Goal: Task Accomplishment & Management: Use online tool/utility

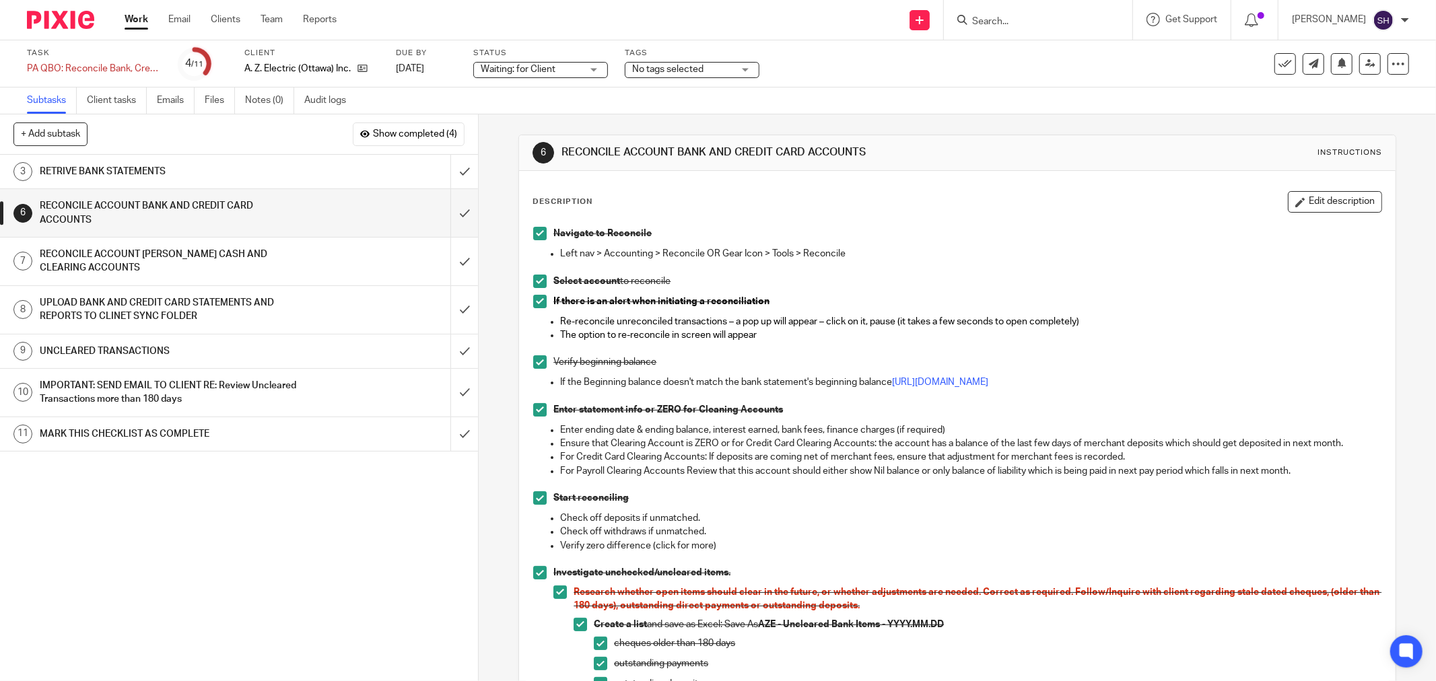
scroll to position [673, 0]
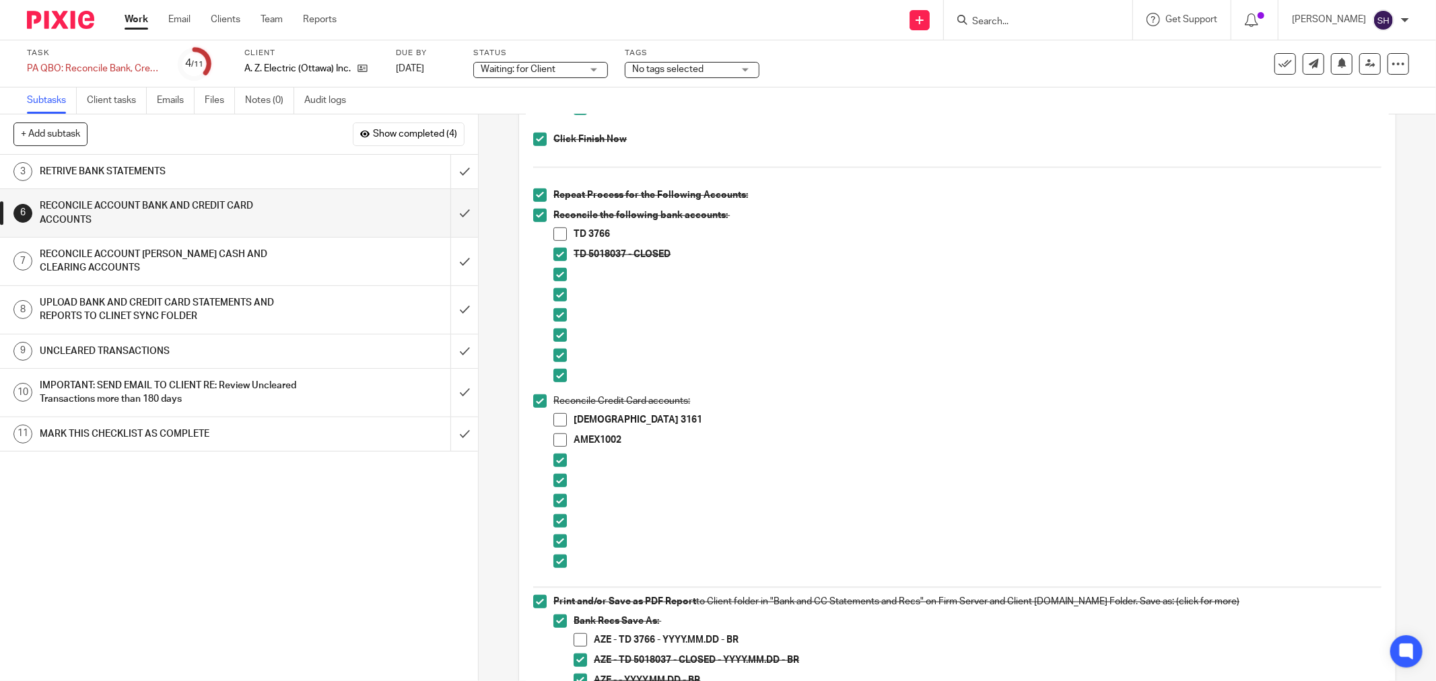
click at [558, 230] on span at bounding box center [560, 234] width 13 height 13
drag, startPoint x: 576, startPoint y: 647, endPoint x: 599, endPoint y: 637, distance: 25.0
click at [577, 644] on span at bounding box center [580, 640] width 13 height 13
click at [554, 421] on span at bounding box center [560, 419] width 13 height 13
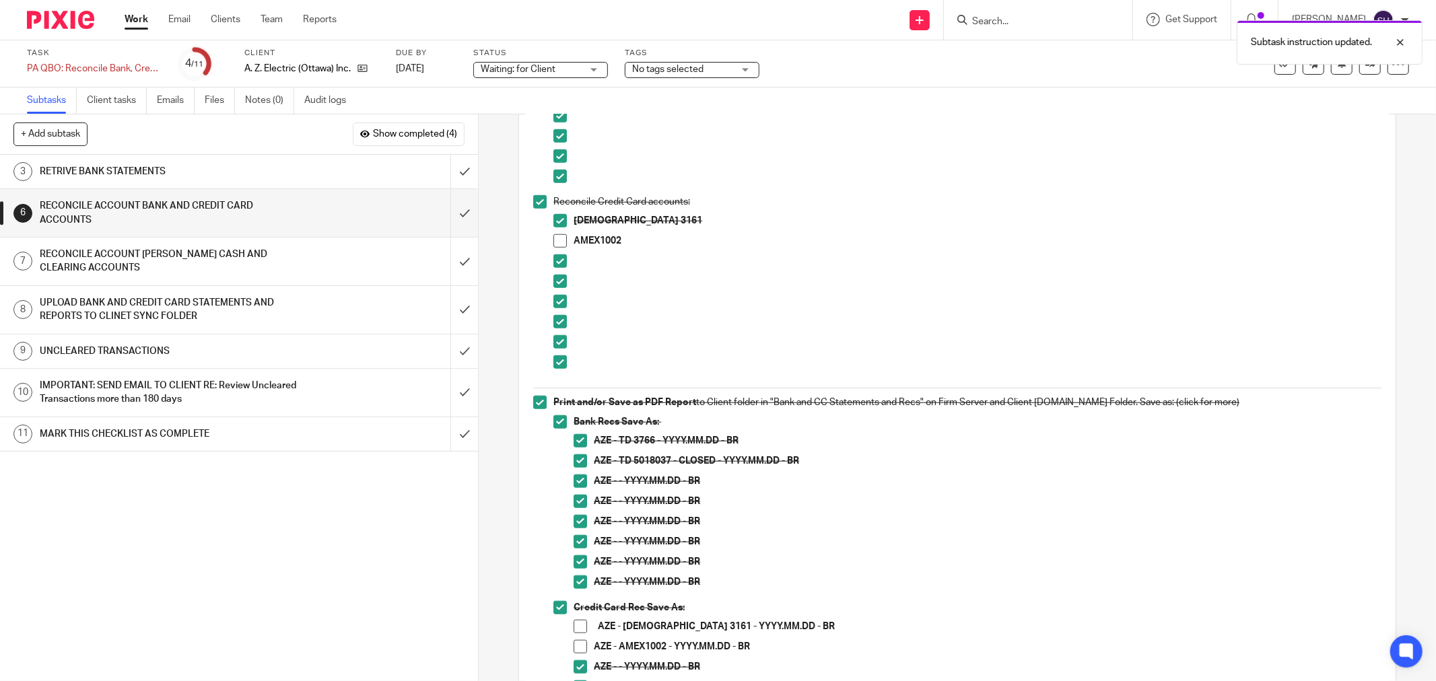
scroll to position [1047, 0]
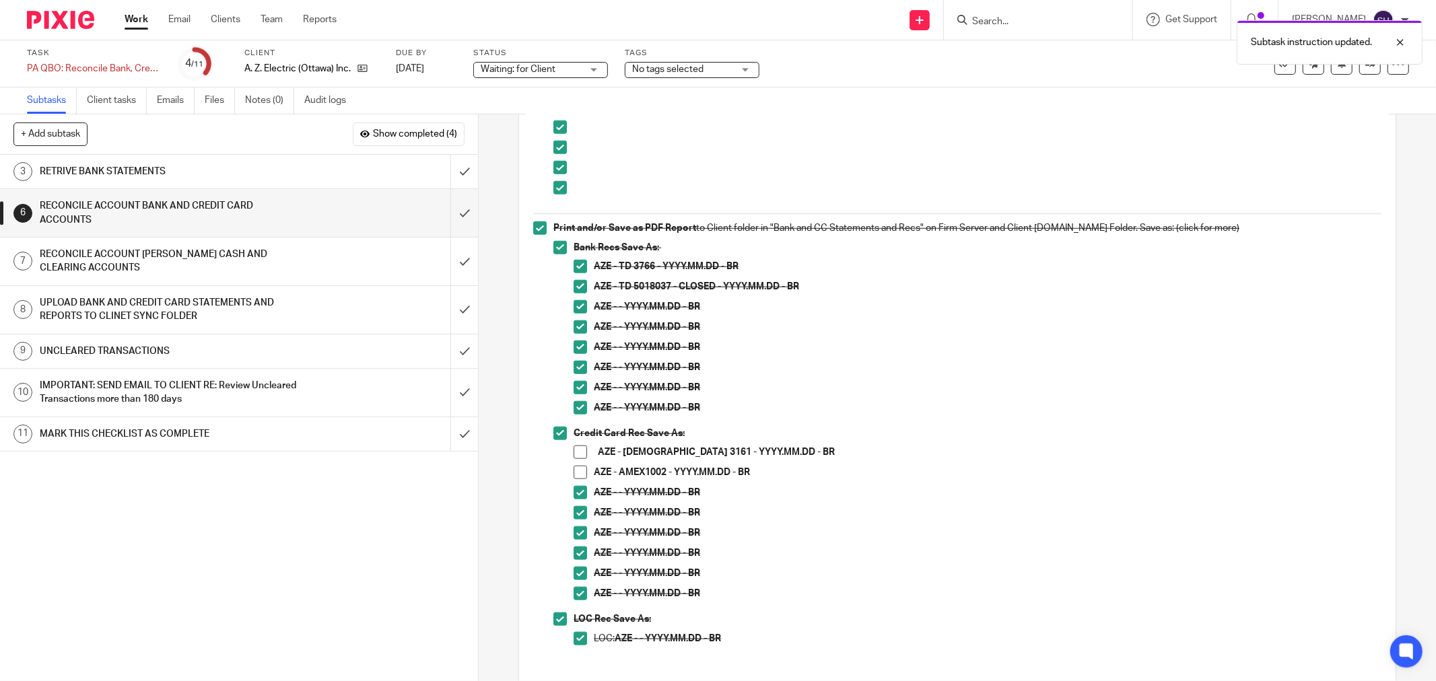
click at [574, 451] on span at bounding box center [580, 452] width 13 height 13
drag, startPoint x: 281, startPoint y: 257, endPoint x: 355, endPoint y: 259, distance: 74.1
click at [281, 258] on h1 "RECONCILE ACCOUNT [PERSON_NAME] CASH AND CLEARING ACCOUNTS" at bounding box center [172, 261] width 265 height 34
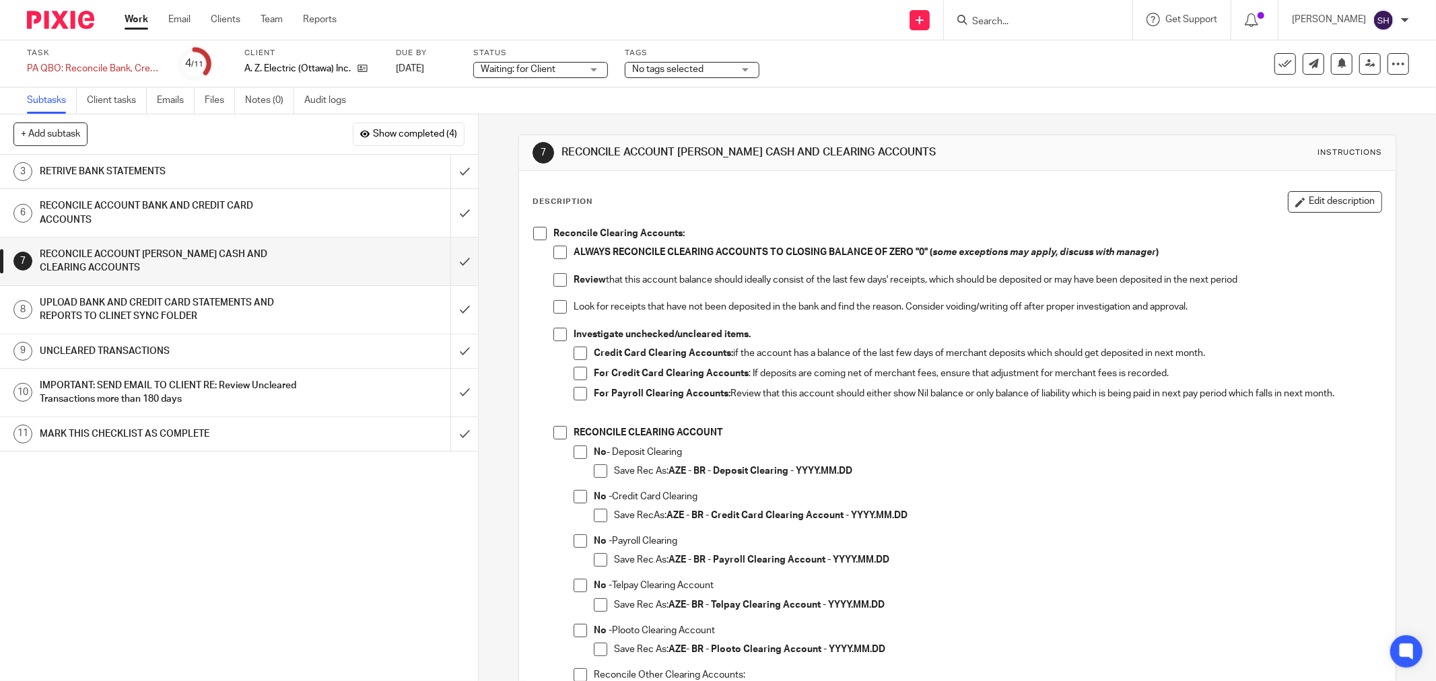
click at [534, 237] on span at bounding box center [539, 233] width 13 height 13
click at [558, 255] on span at bounding box center [560, 252] width 13 height 13
click at [554, 284] on span at bounding box center [560, 279] width 13 height 13
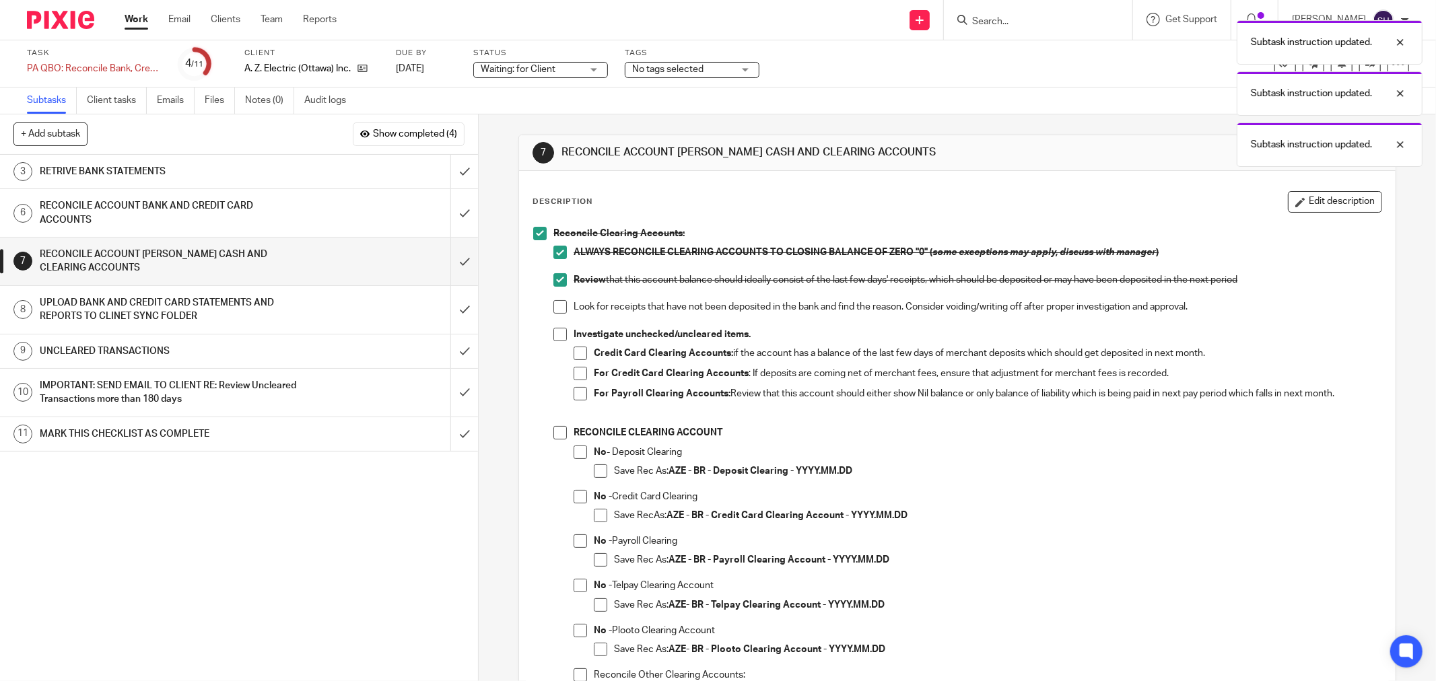
click at [554, 310] on span at bounding box center [560, 306] width 13 height 13
drag, startPoint x: 554, startPoint y: 331, endPoint x: 563, endPoint y: 338, distance: 11.0
click at [554, 332] on span at bounding box center [560, 334] width 13 height 13
click at [584, 358] on li "Credit Card Clearing Accounts: if the account has a balance of the last few day…" at bounding box center [978, 357] width 808 height 20
click at [580, 358] on span at bounding box center [580, 353] width 13 height 13
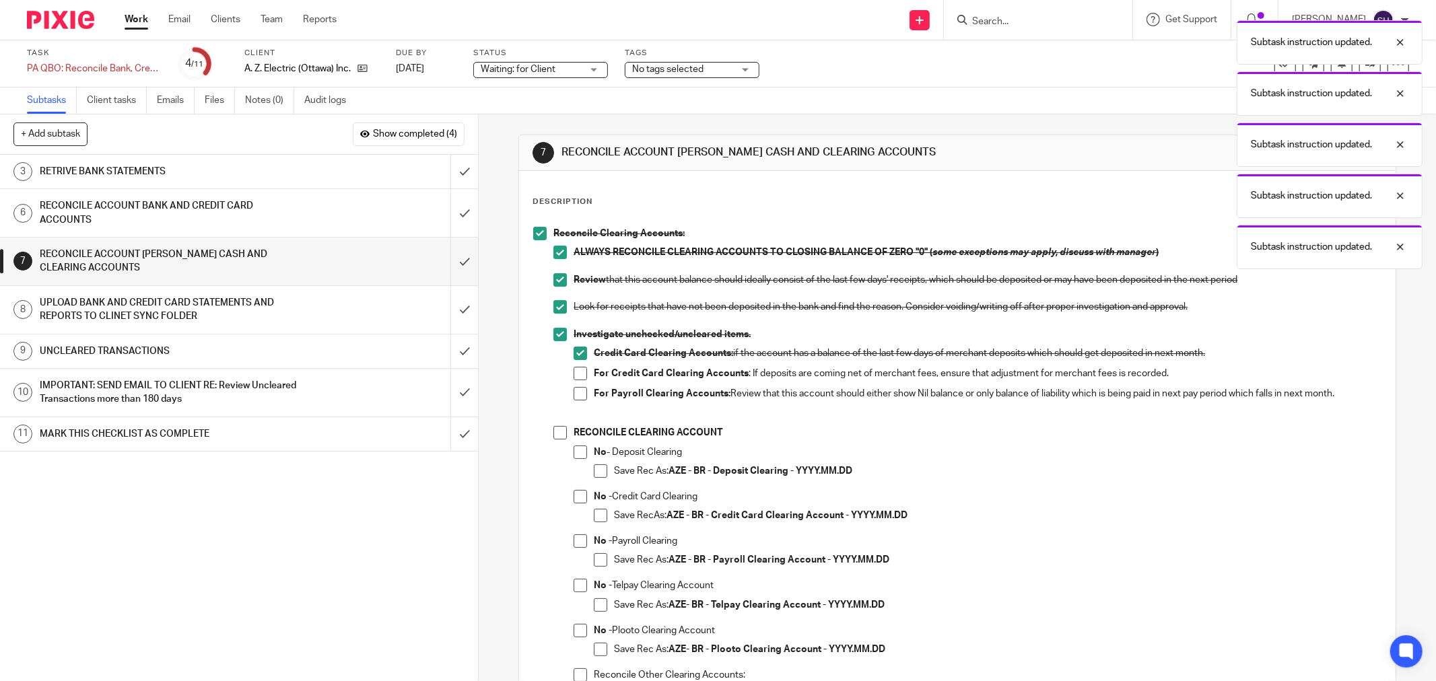
click at [581, 374] on span at bounding box center [580, 373] width 13 height 13
click at [576, 393] on span at bounding box center [580, 393] width 13 height 13
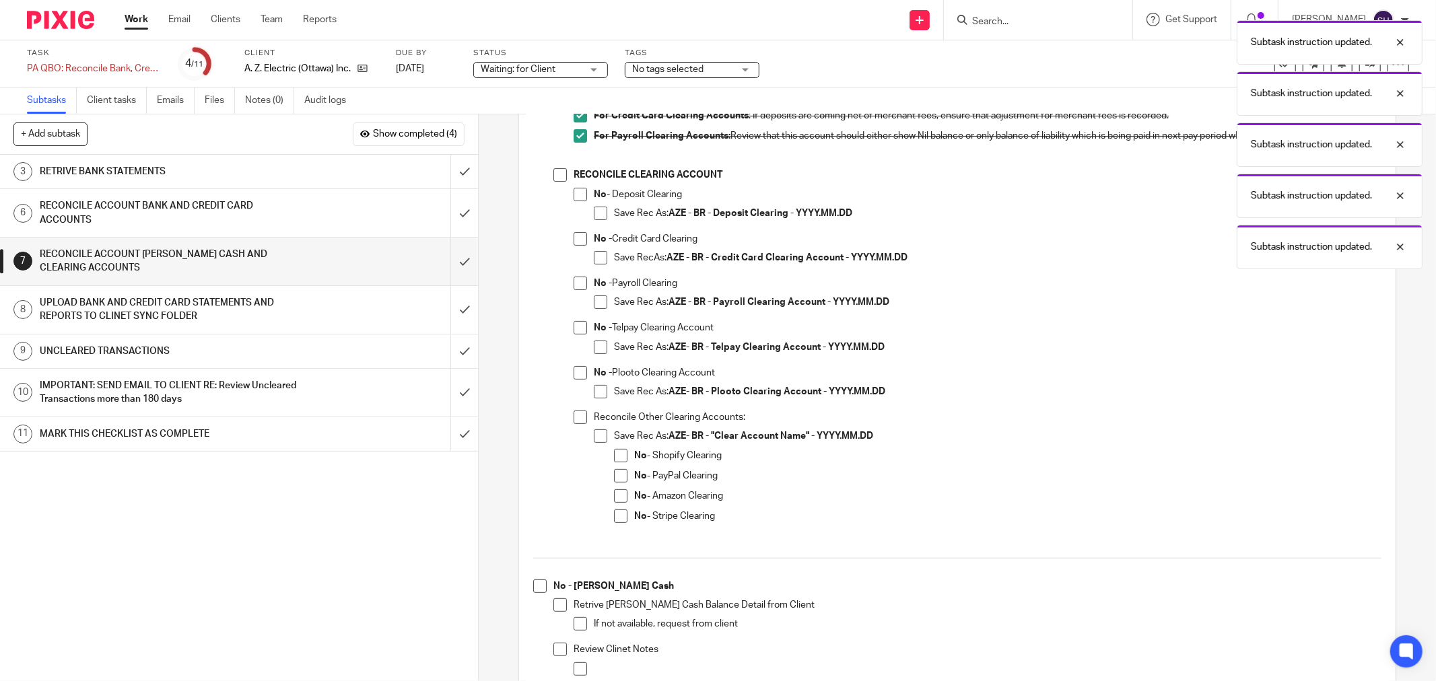
scroll to position [224, 0]
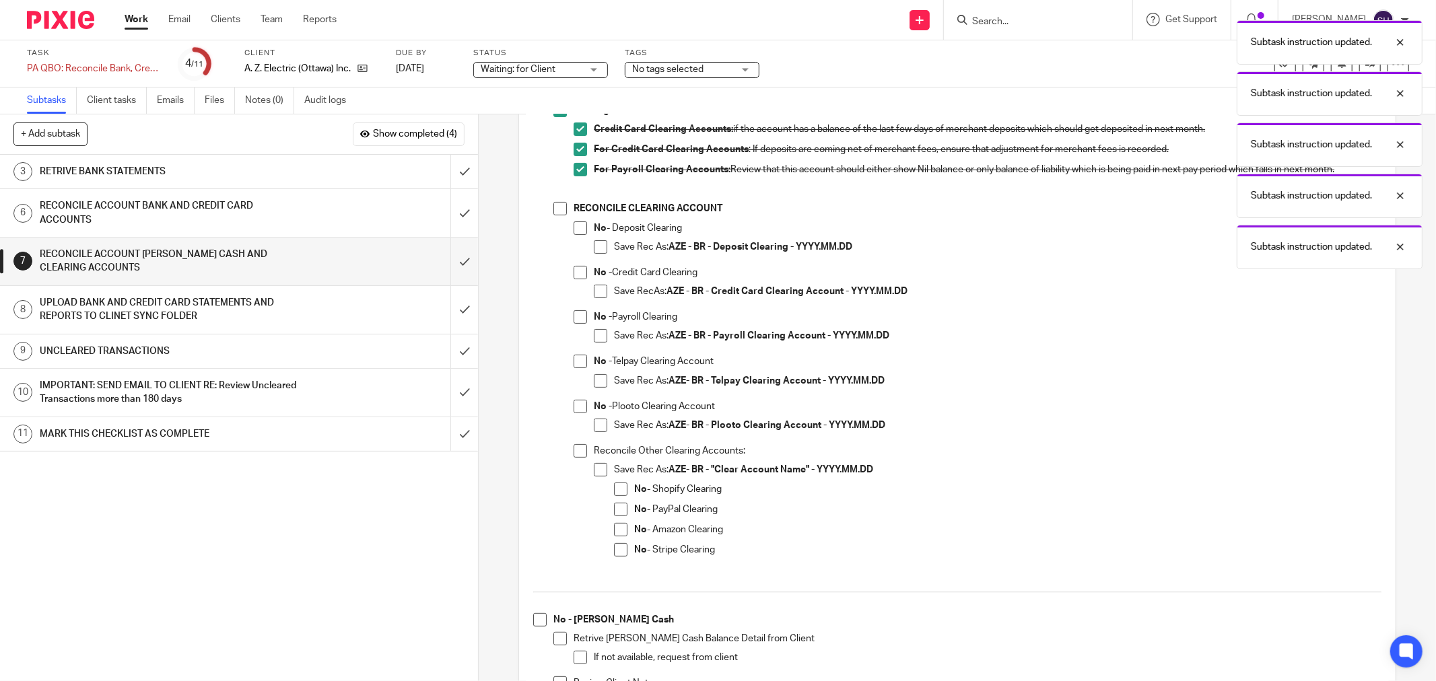
click at [557, 212] on span at bounding box center [560, 208] width 13 height 13
click at [580, 231] on span at bounding box center [580, 228] width 13 height 13
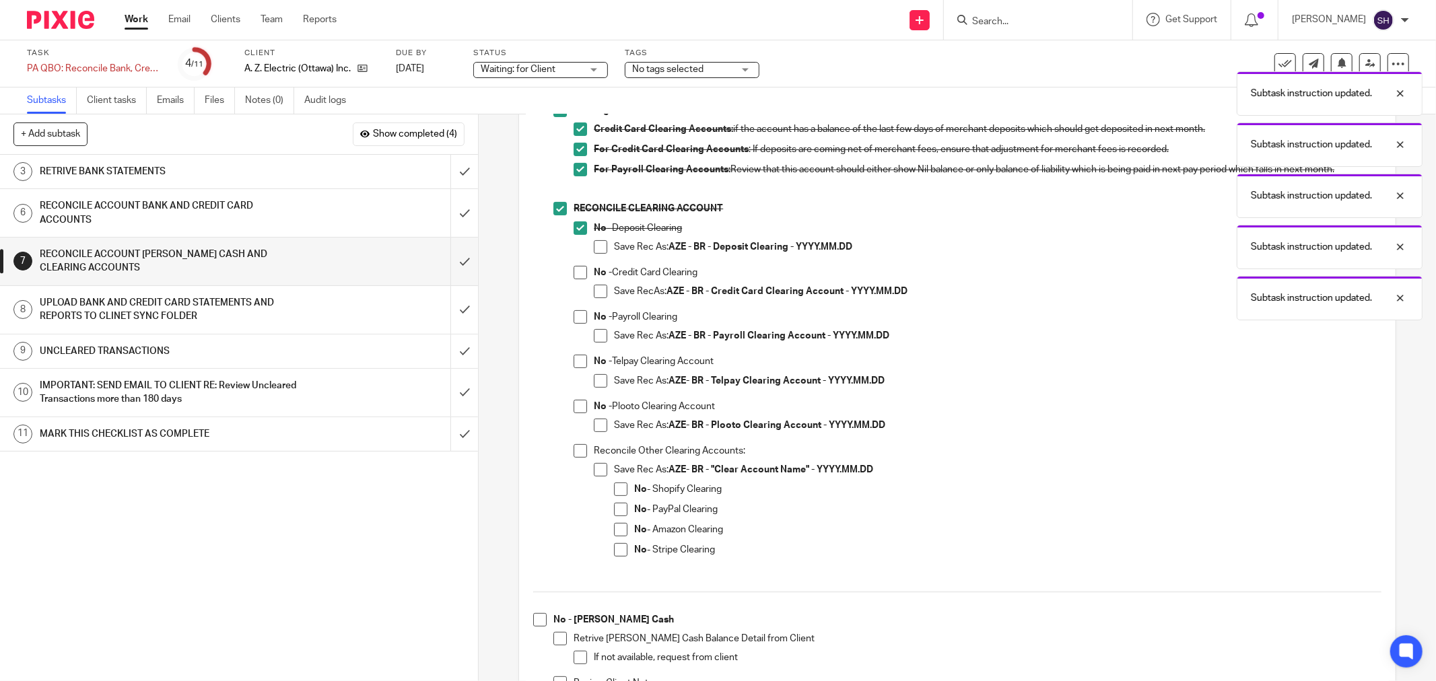
click at [595, 248] on span at bounding box center [600, 246] width 13 height 13
click at [579, 278] on span at bounding box center [580, 272] width 13 height 13
drag, startPoint x: 595, startPoint y: 286, endPoint x: 594, endPoint y: 296, distance: 10.2
click at [595, 287] on span at bounding box center [600, 291] width 13 height 13
click at [580, 323] on span at bounding box center [580, 316] width 13 height 13
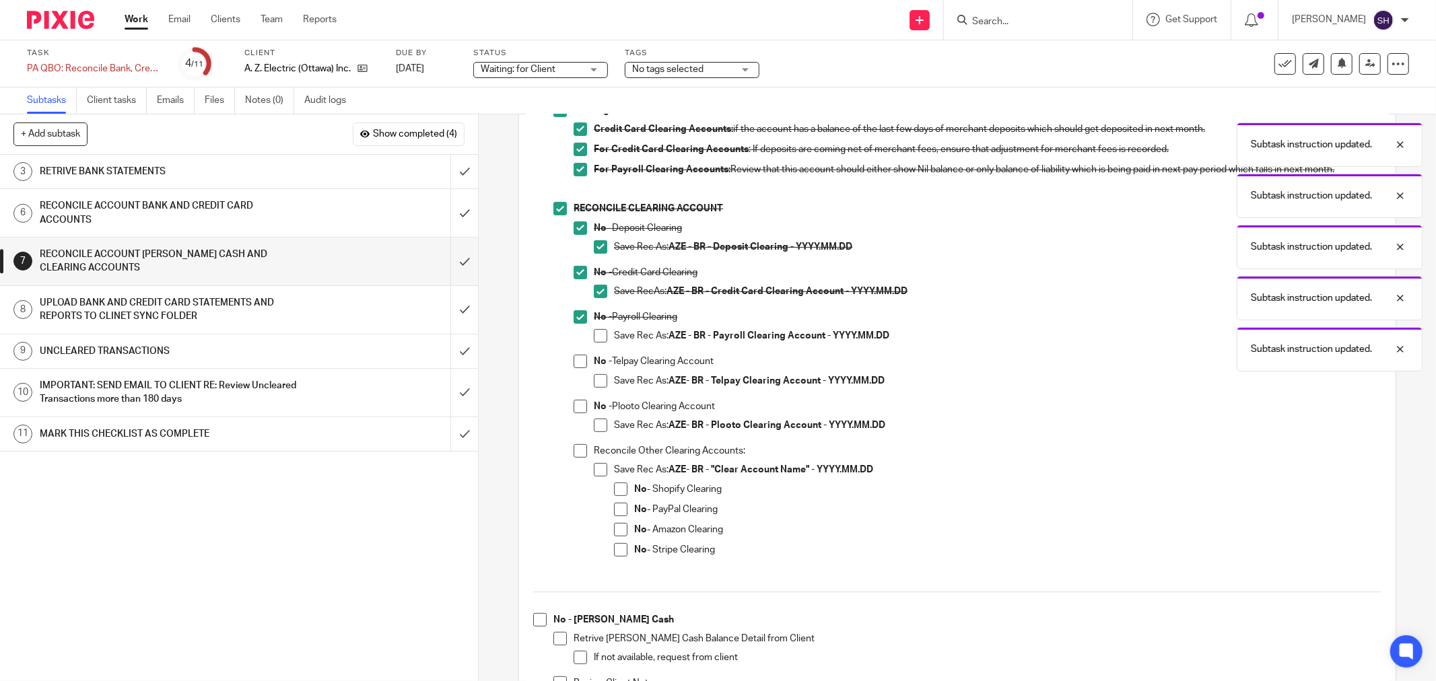
click at [595, 335] on span at bounding box center [600, 335] width 13 height 13
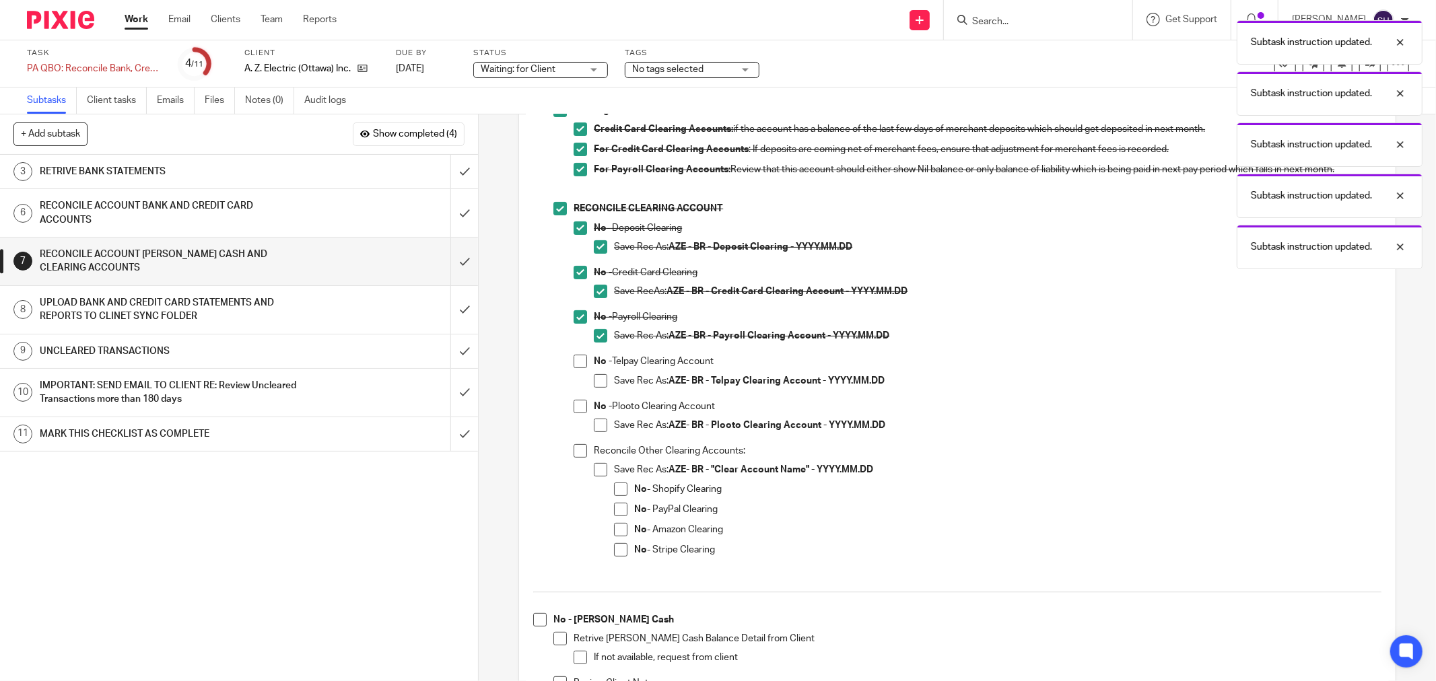
drag, startPoint x: 575, startPoint y: 360, endPoint x: 598, endPoint y: 379, distance: 30.1
click at [576, 360] on span at bounding box center [580, 361] width 13 height 13
click at [599, 380] on span at bounding box center [600, 380] width 13 height 13
click at [576, 405] on span at bounding box center [580, 406] width 13 height 13
click at [594, 425] on span at bounding box center [600, 425] width 13 height 13
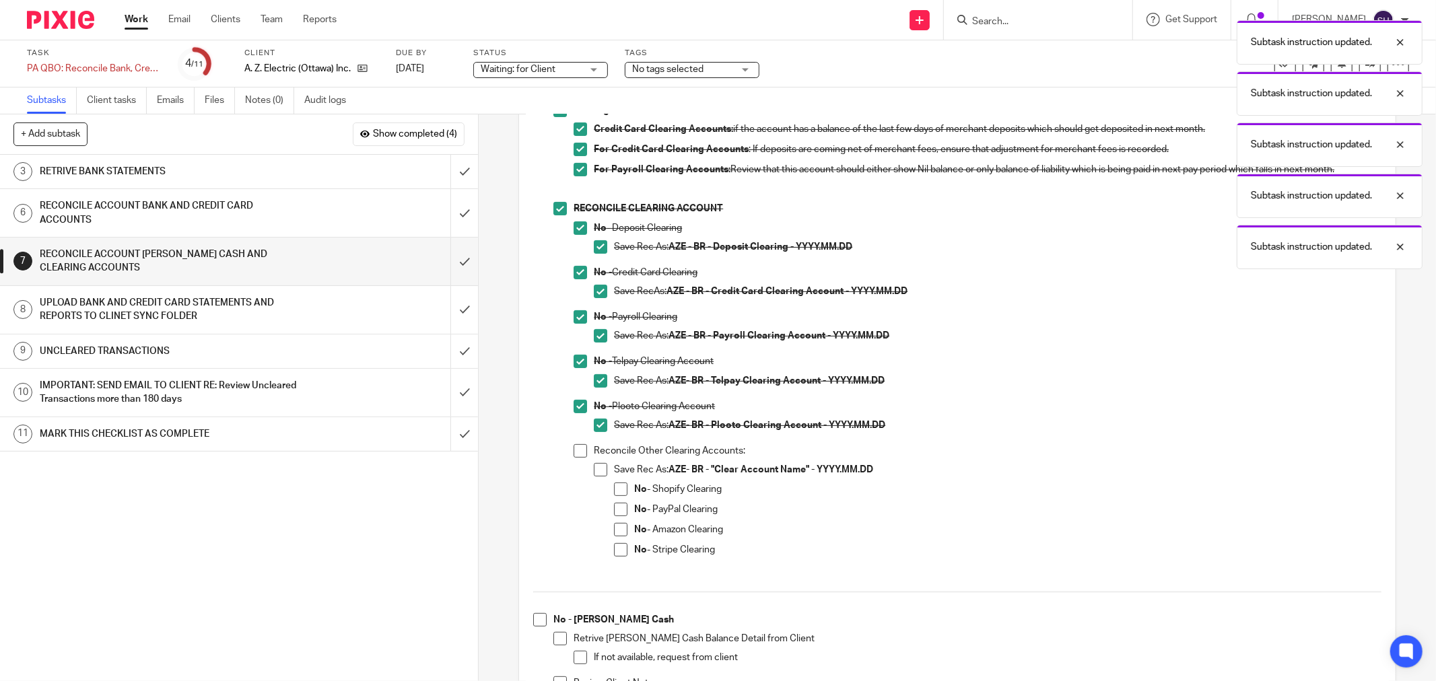
drag, startPoint x: 574, startPoint y: 454, endPoint x: 587, endPoint y: 459, distance: 13.3
click at [575, 454] on span at bounding box center [580, 450] width 13 height 13
drag, startPoint x: 596, startPoint y: 467, endPoint x: 615, endPoint y: 487, distance: 27.6
click at [597, 468] on span at bounding box center [600, 469] width 13 height 13
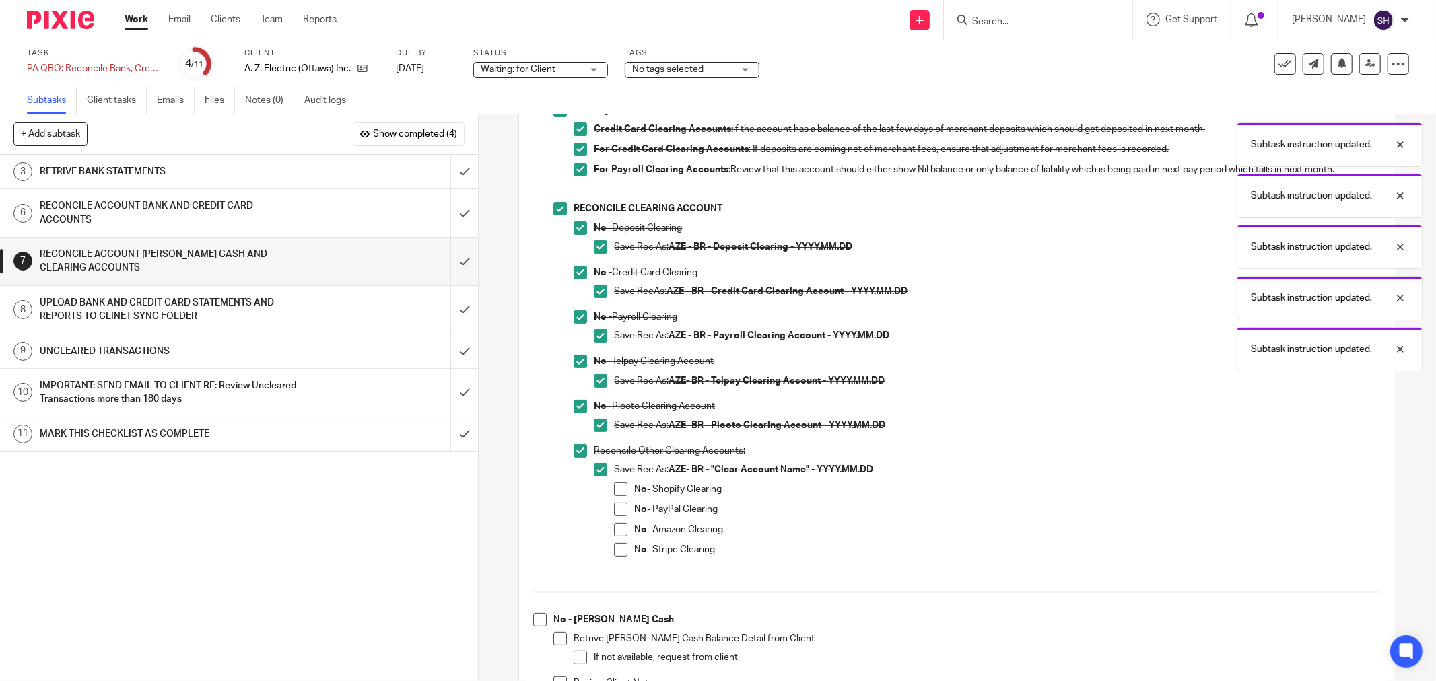
drag, startPoint x: 618, startPoint y: 490, endPoint x: 615, endPoint y: 508, distance: 18.4
click at [618, 492] on span at bounding box center [620, 489] width 13 height 13
drag, startPoint x: 615, startPoint y: 508, endPoint x: 615, endPoint y: 521, distance: 12.8
click at [615, 510] on span at bounding box center [620, 509] width 13 height 13
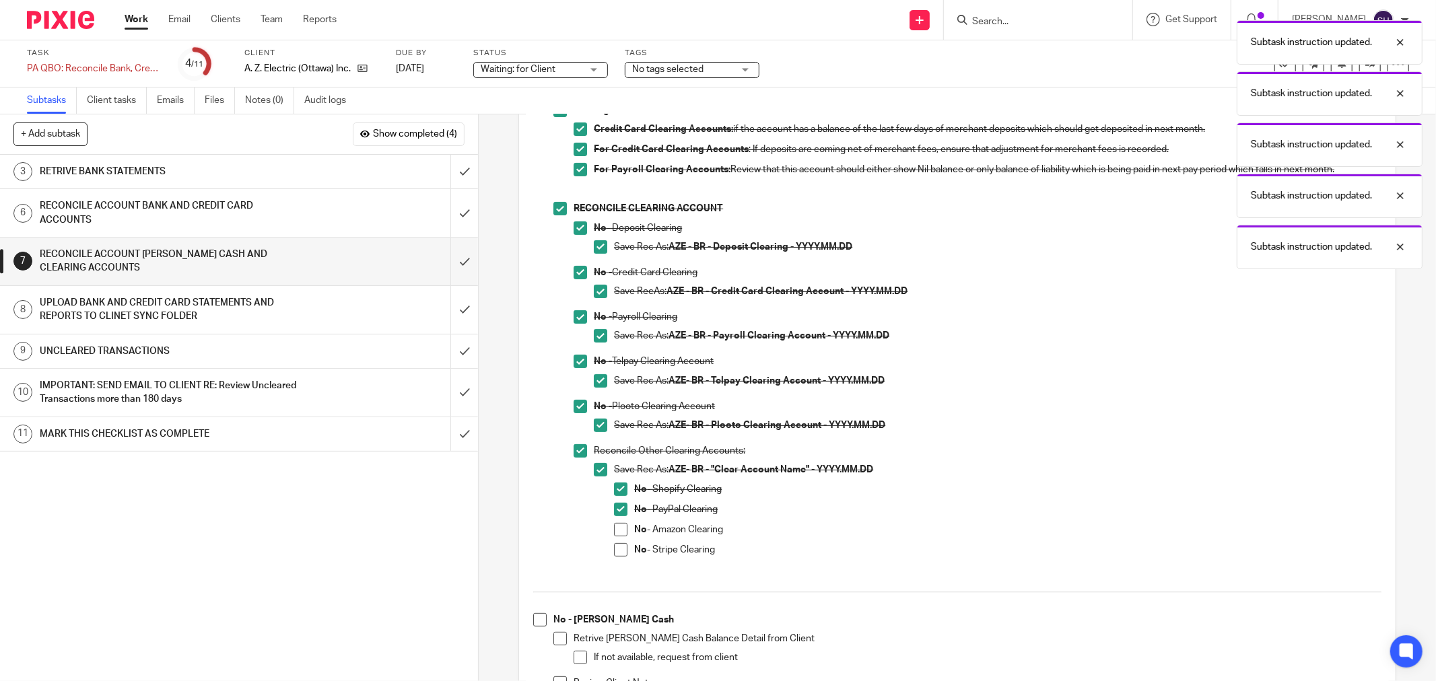
click at [615, 533] on span at bounding box center [620, 529] width 13 height 13
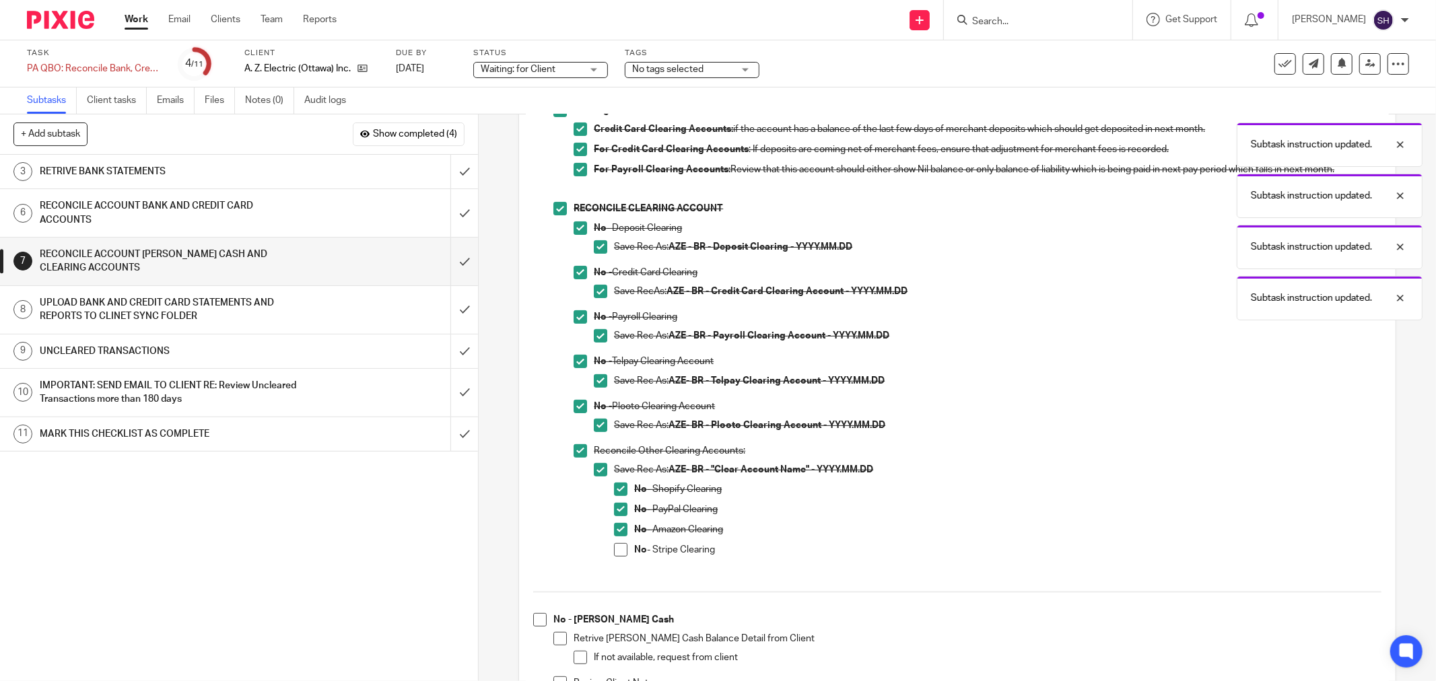
click at [616, 545] on span at bounding box center [620, 549] width 13 height 13
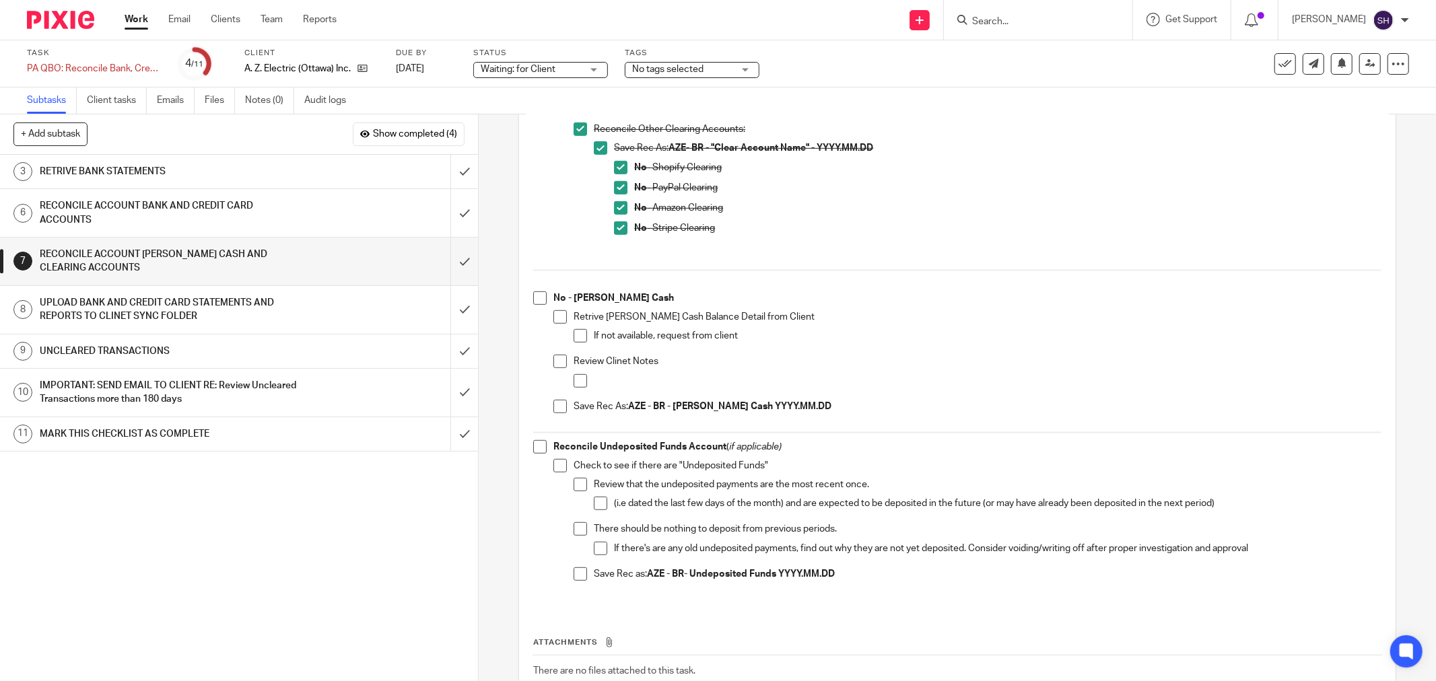
scroll to position [598, 0]
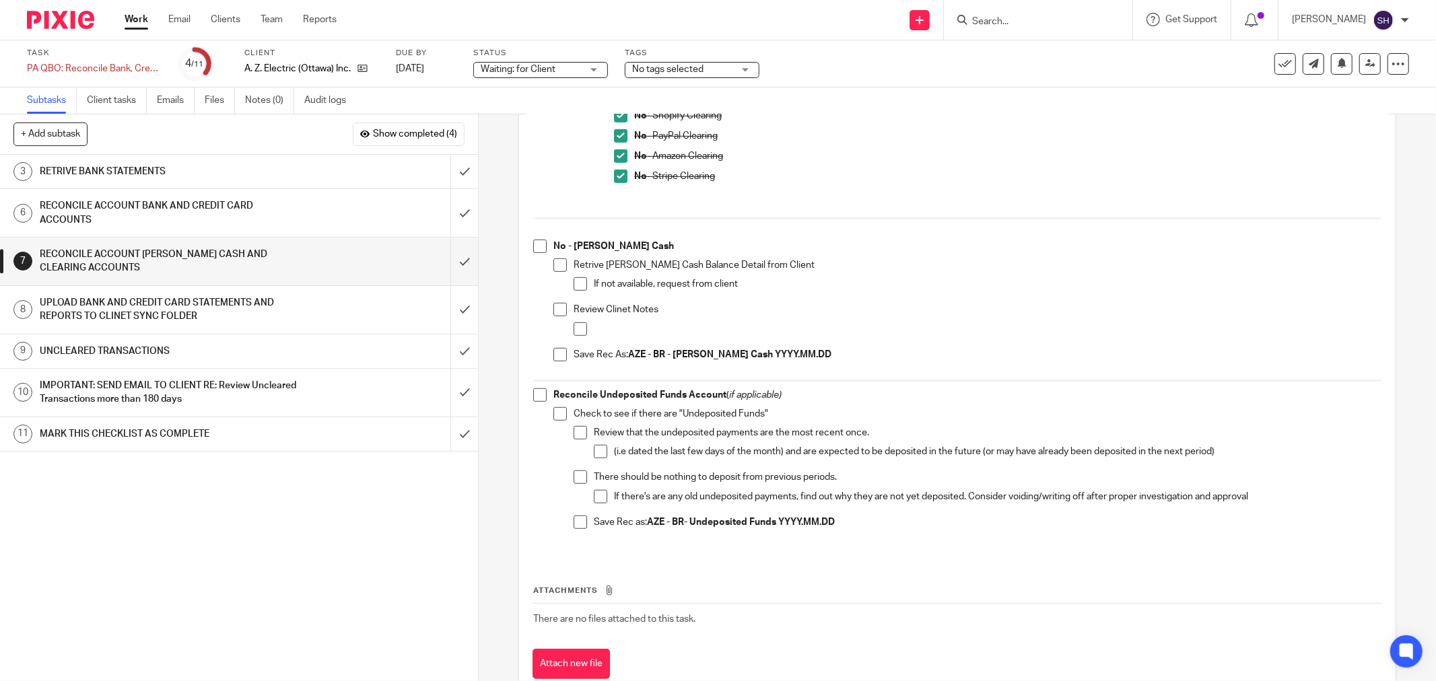
drag, startPoint x: 535, startPoint y: 246, endPoint x: 541, endPoint y: 250, distance: 7.5
click at [535, 246] on span at bounding box center [539, 246] width 13 height 13
click at [554, 267] on span at bounding box center [560, 265] width 13 height 13
click at [574, 284] on span at bounding box center [580, 283] width 13 height 13
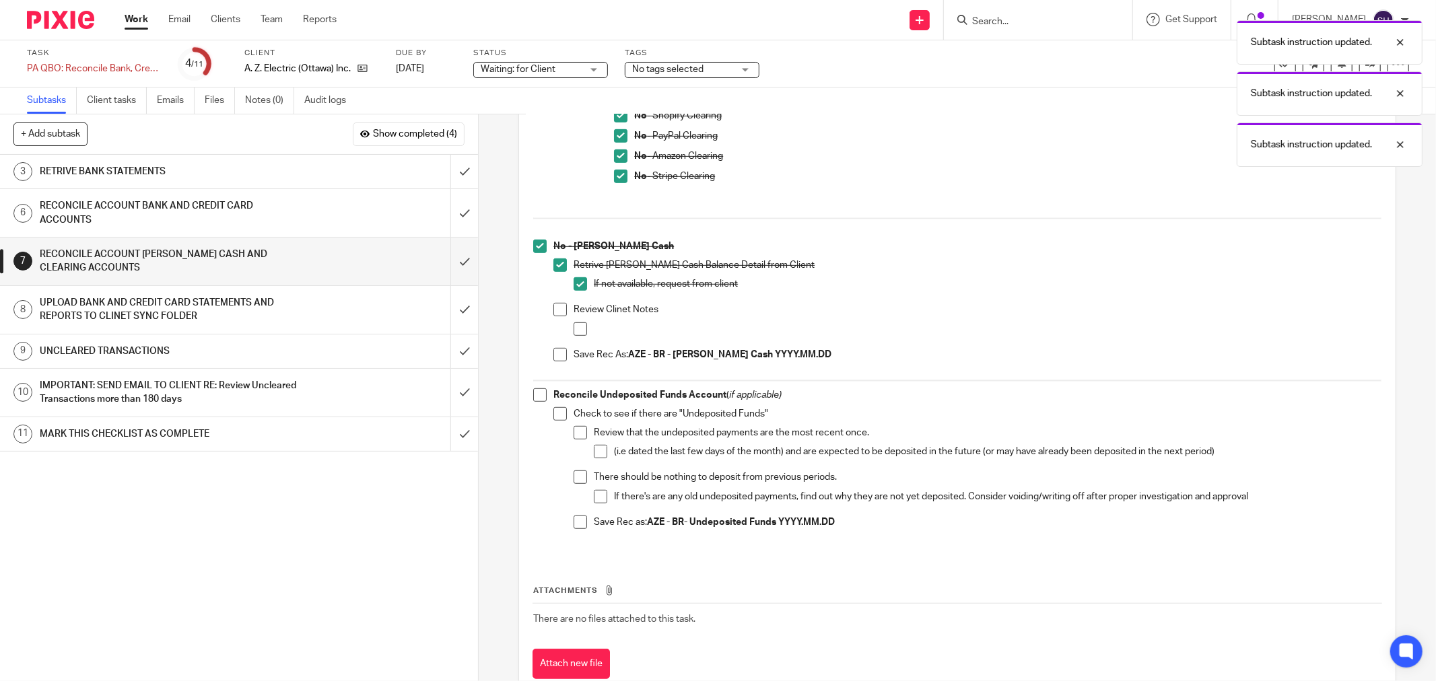
click at [560, 308] on span at bounding box center [560, 309] width 13 height 13
click at [578, 331] on span at bounding box center [580, 329] width 13 height 13
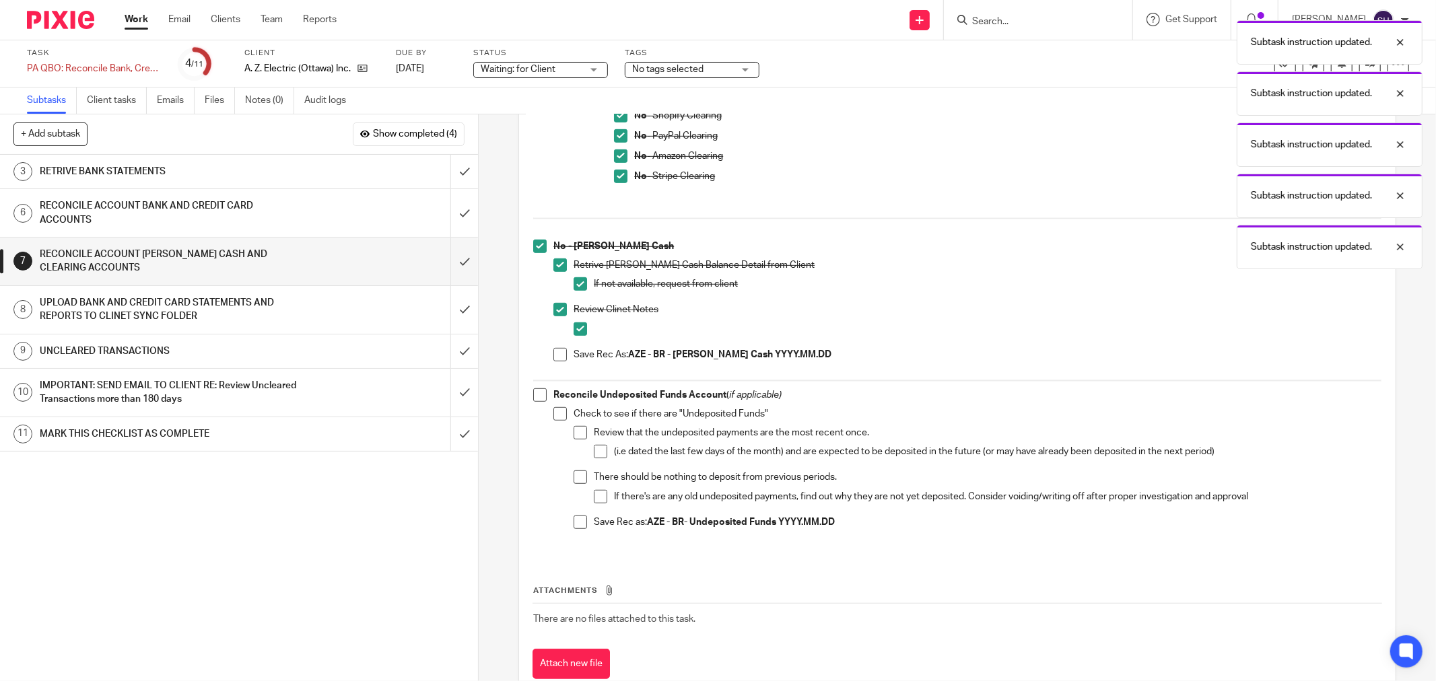
drag, startPoint x: 557, startPoint y: 351, endPoint x: 551, endPoint y: 368, distance: 17.9
click at [557, 351] on span at bounding box center [560, 354] width 13 height 13
click at [535, 393] on span at bounding box center [539, 395] width 13 height 13
click at [561, 416] on span at bounding box center [560, 413] width 13 height 13
drag, startPoint x: 577, startPoint y: 432, endPoint x: 593, endPoint y: 446, distance: 21.4
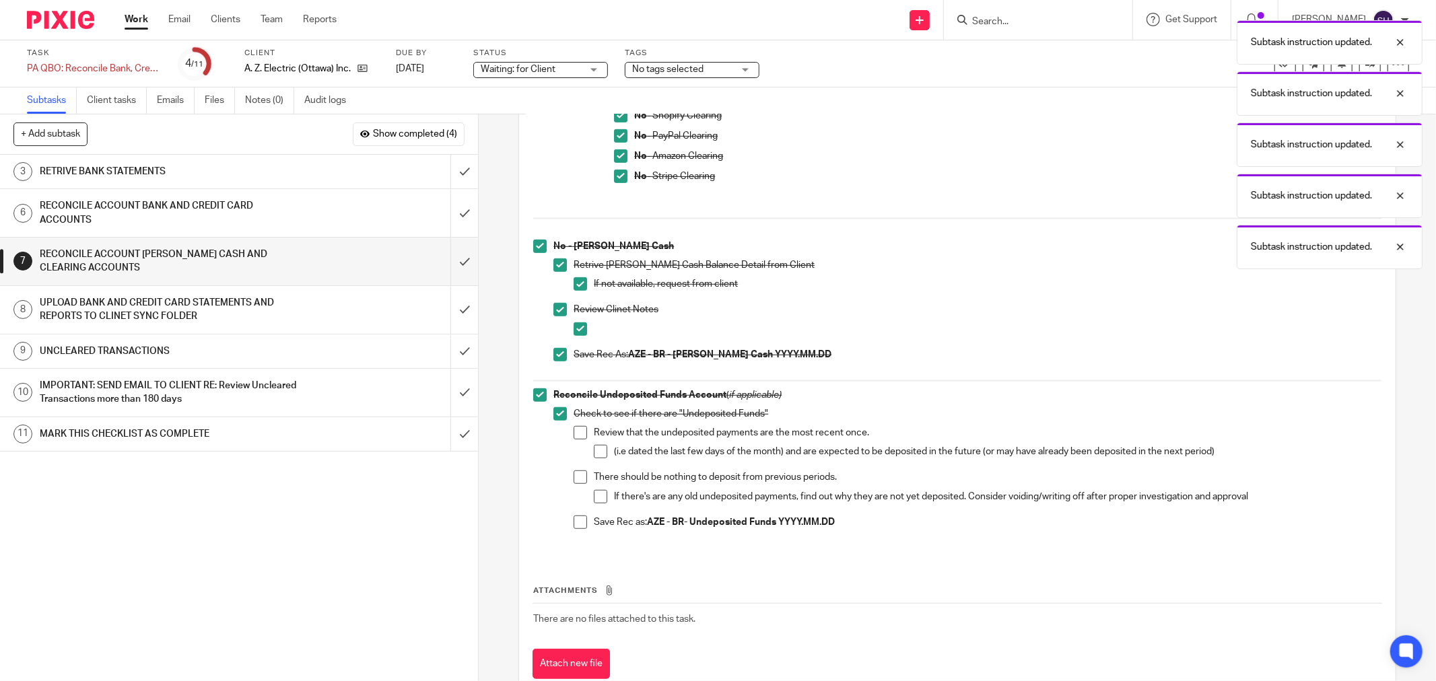
click at [578, 432] on span at bounding box center [580, 432] width 13 height 13
drag, startPoint x: 595, startPoint y: 449, endPoint x: 577, endPoint y: 470, distance: 27.7
click at [595, 451] on span at bounding box center [600, 451] width 13 height 13
click at [578, 474] on span at bounding box center [580, 477] width 13 height 13
click at [577, 521] on span at bounding box center [580, 522] width 13 height 13
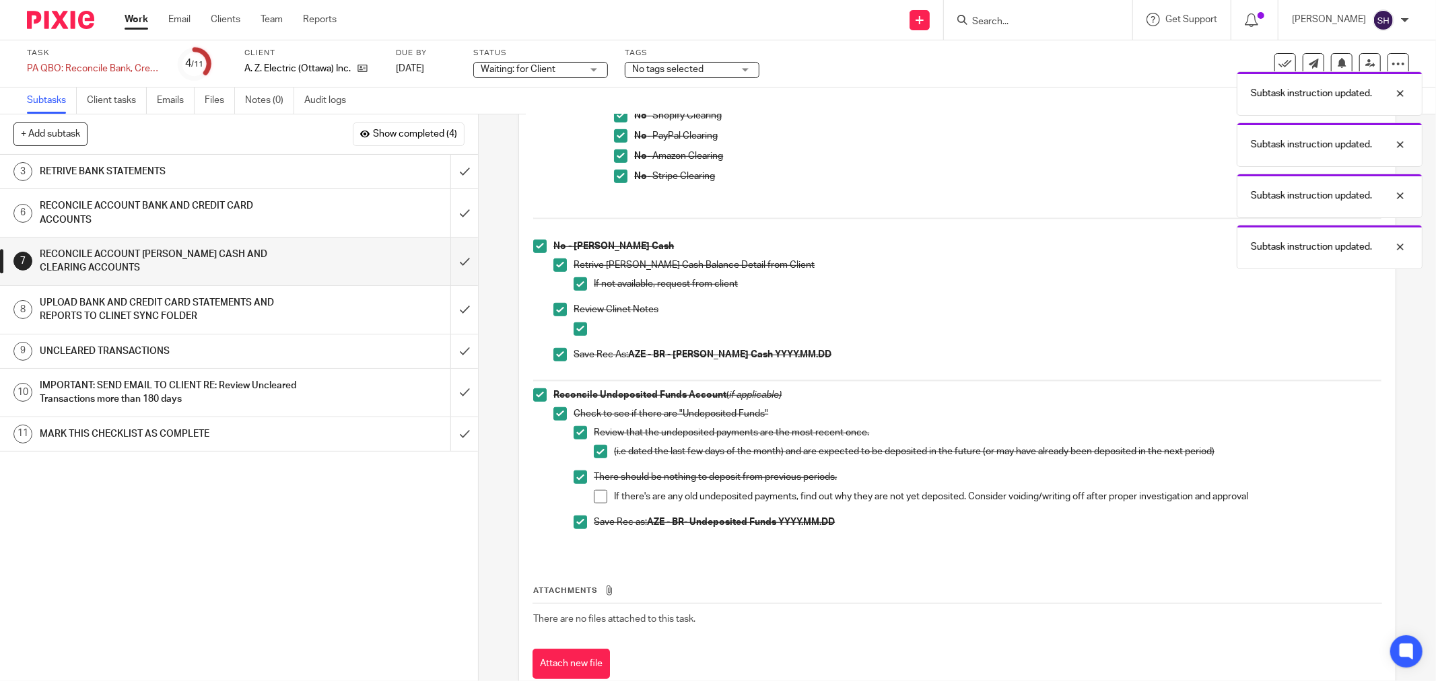
click at [596, 500] on span at bounding box center [600, 496] width 13 height 13
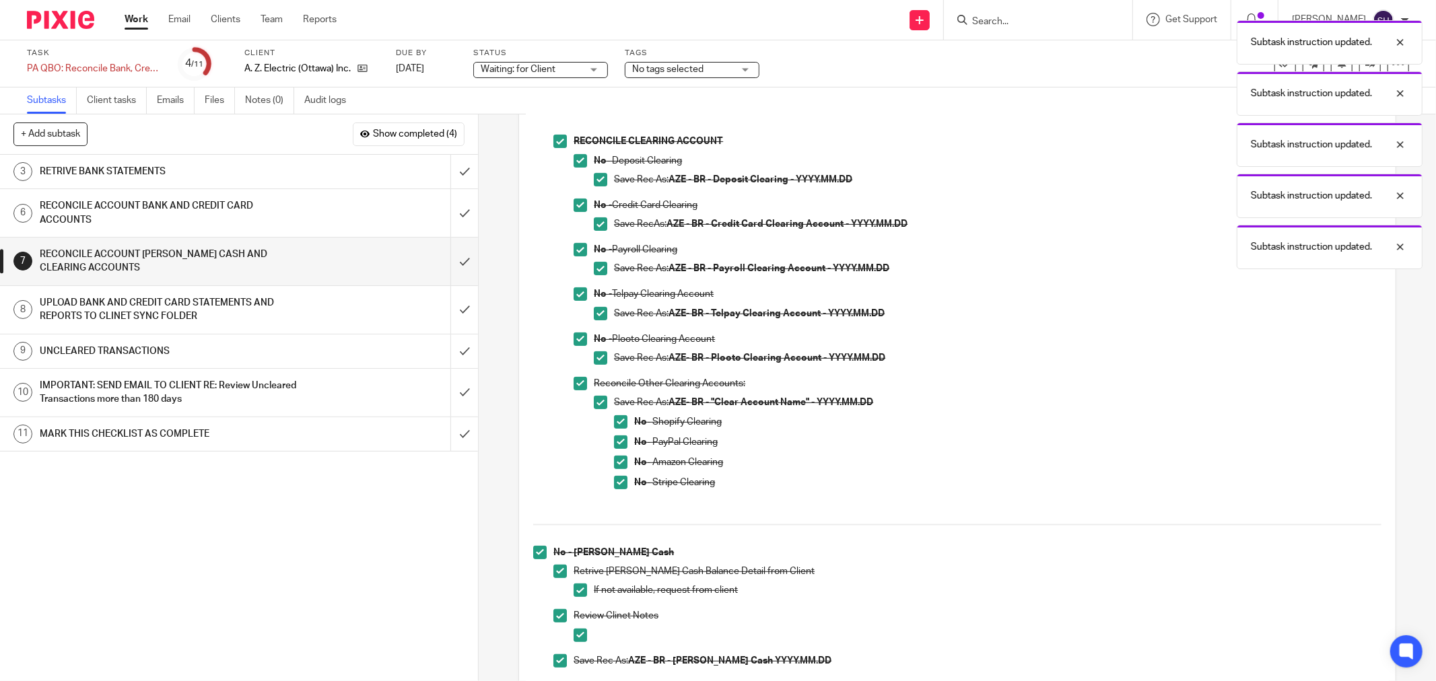
scroll to position [149, 0]
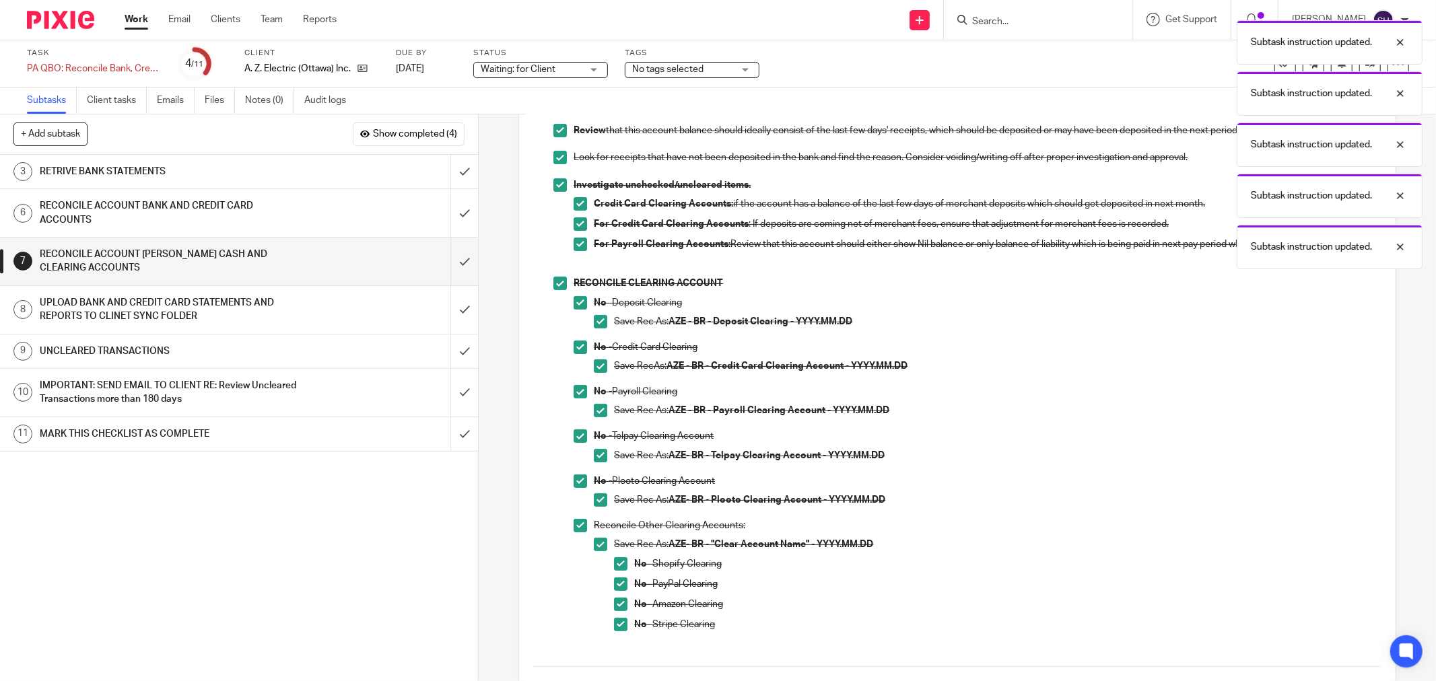
drag, startPoint x: 577, startPoint y: 388, endPoint x: 584, endPoint y: 395, distance: 10.0
click at [578, 388] on span at bounding box center [580, 391] width 13 height 13
click at [595, 407] on span at bounding box center [600, 410] width 13 height 13
click at [315, 308] on div "UPLOAD BANK AND CREDIT CARD STATEMENTS AND REPORTS TO CLINET SYNC FOLDER" at bounding box center [238, 310] width 397 height 34
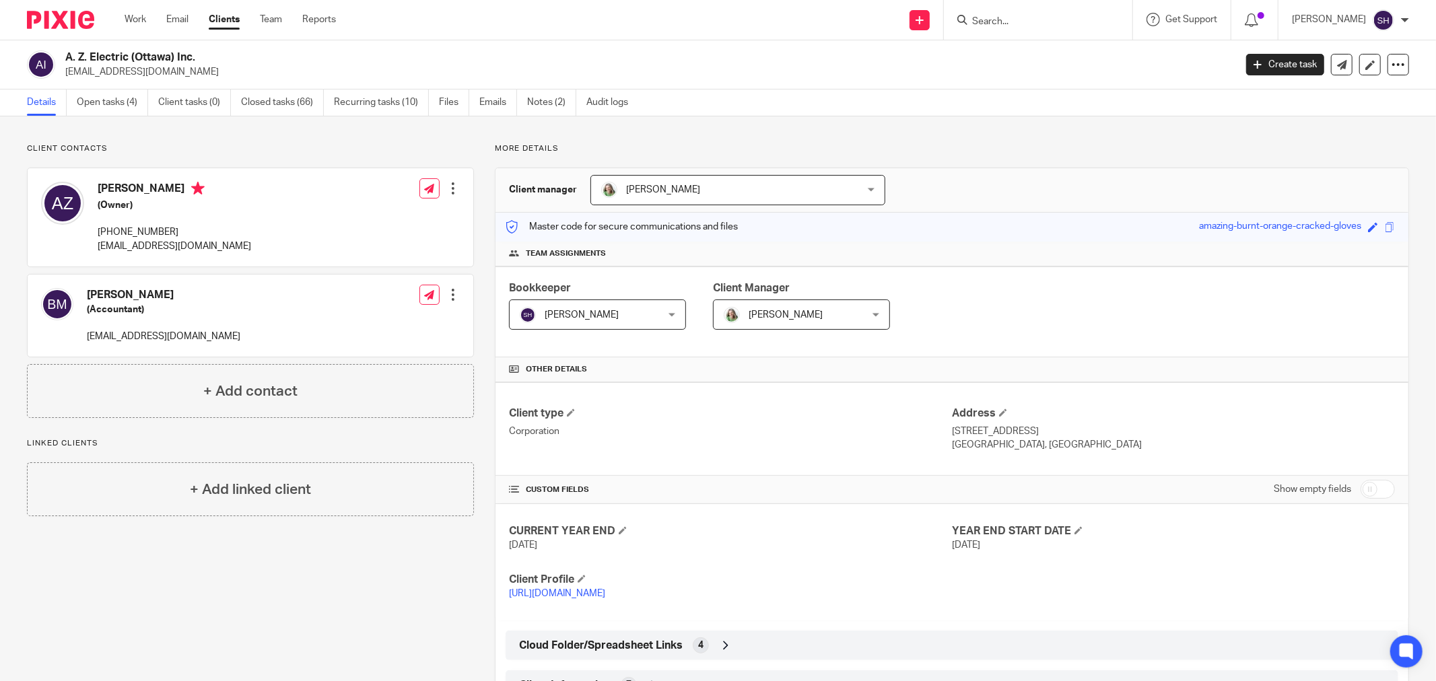
drag, startPoint x: 1358, startPoint y: 492, endPoint x: 1429, endPoint y: 489, distance: 70.8
click at [1361, 492] on input "checkbox" at bounding box center [1378, 489] width 34 height 19
checkbox input "true"
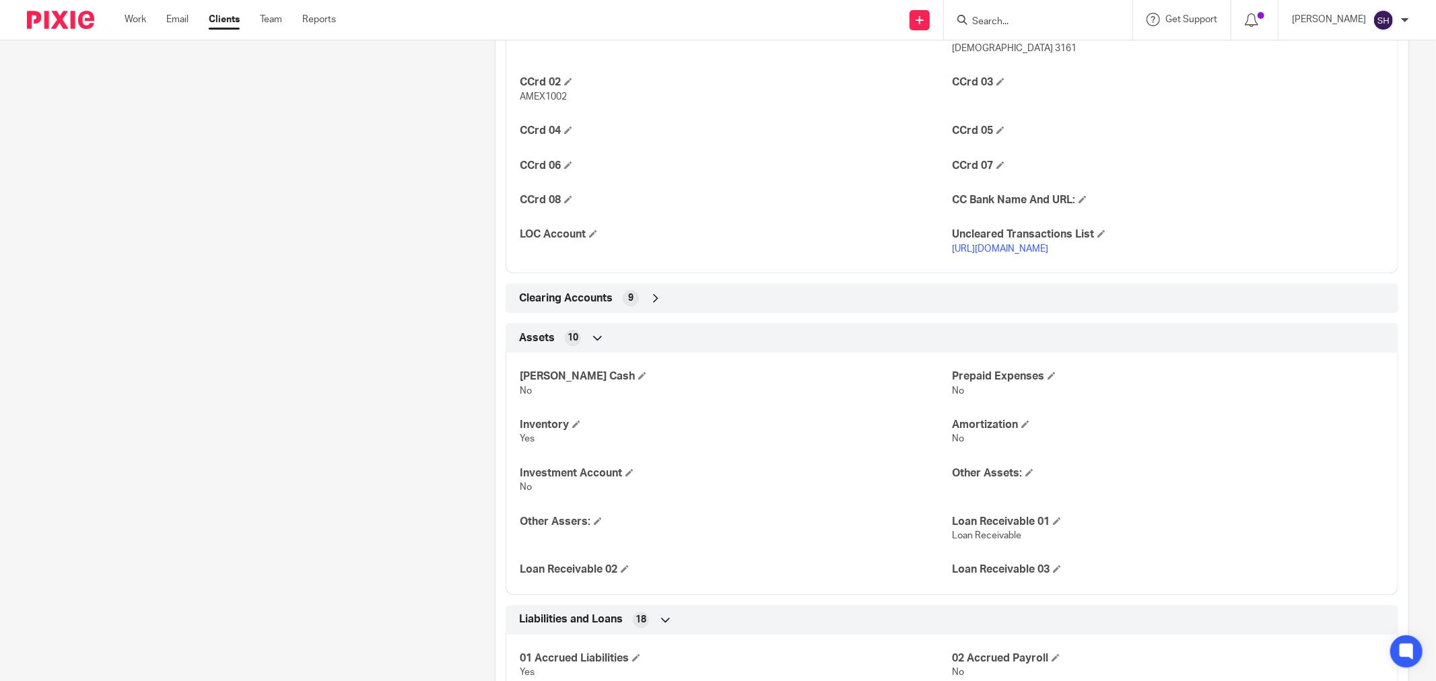
scroll to position [2918, 0]
click at [638, 287] on div "Clearing Accounts 9" at bounding box center [952, 294] width 873 height 23
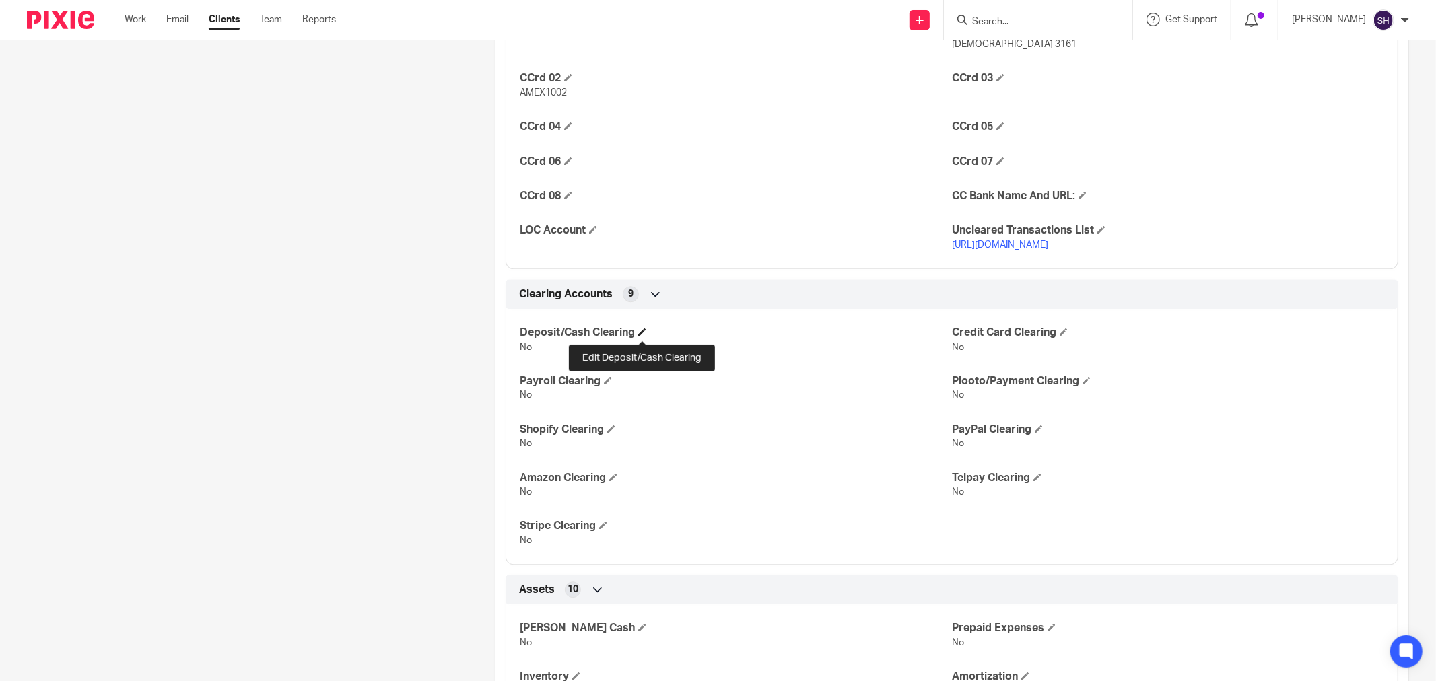
click at [638, 336] on span at bounding box center [642, 332] width 8 height 8
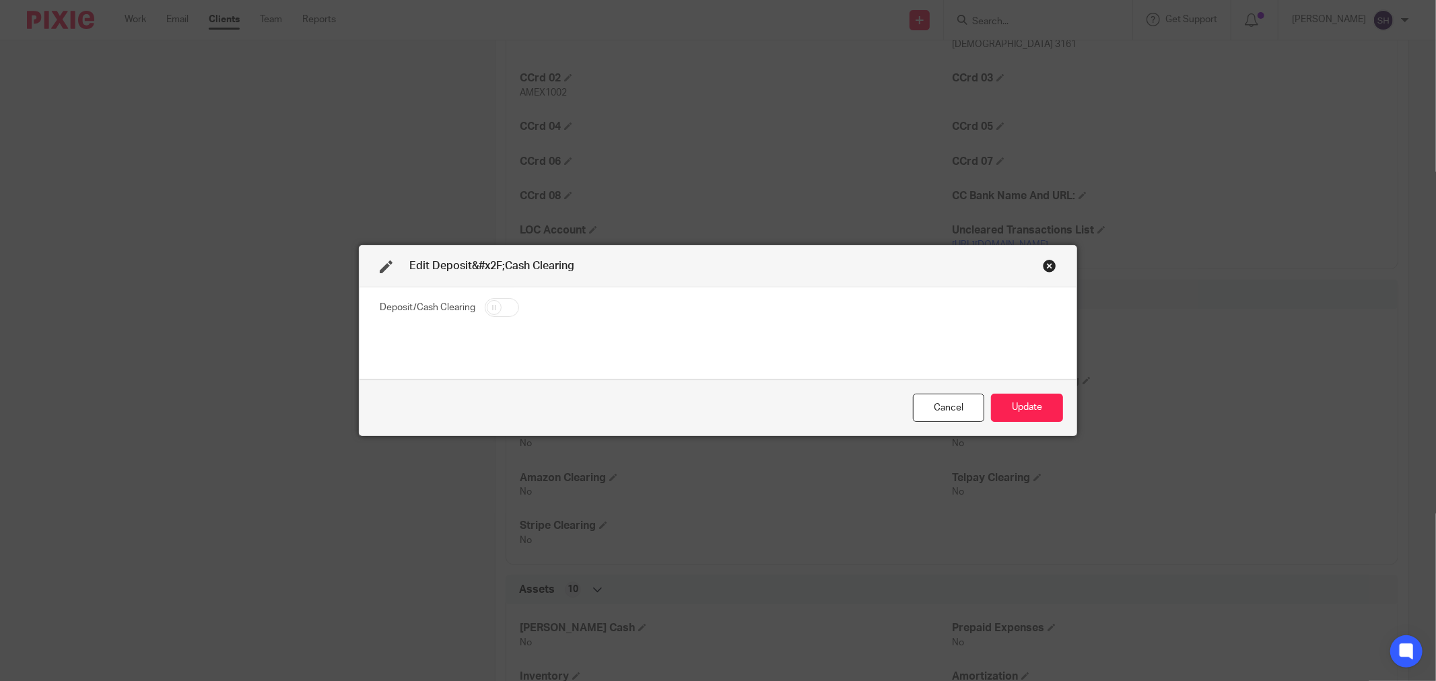
click at [485, 310] on input "checkbox" at bounding box center [502, 307] width 34 height 19
checkbox input "true"
click at [1034, 407] on button "Update" at bounding box center [1027, 408] width 72 height 29
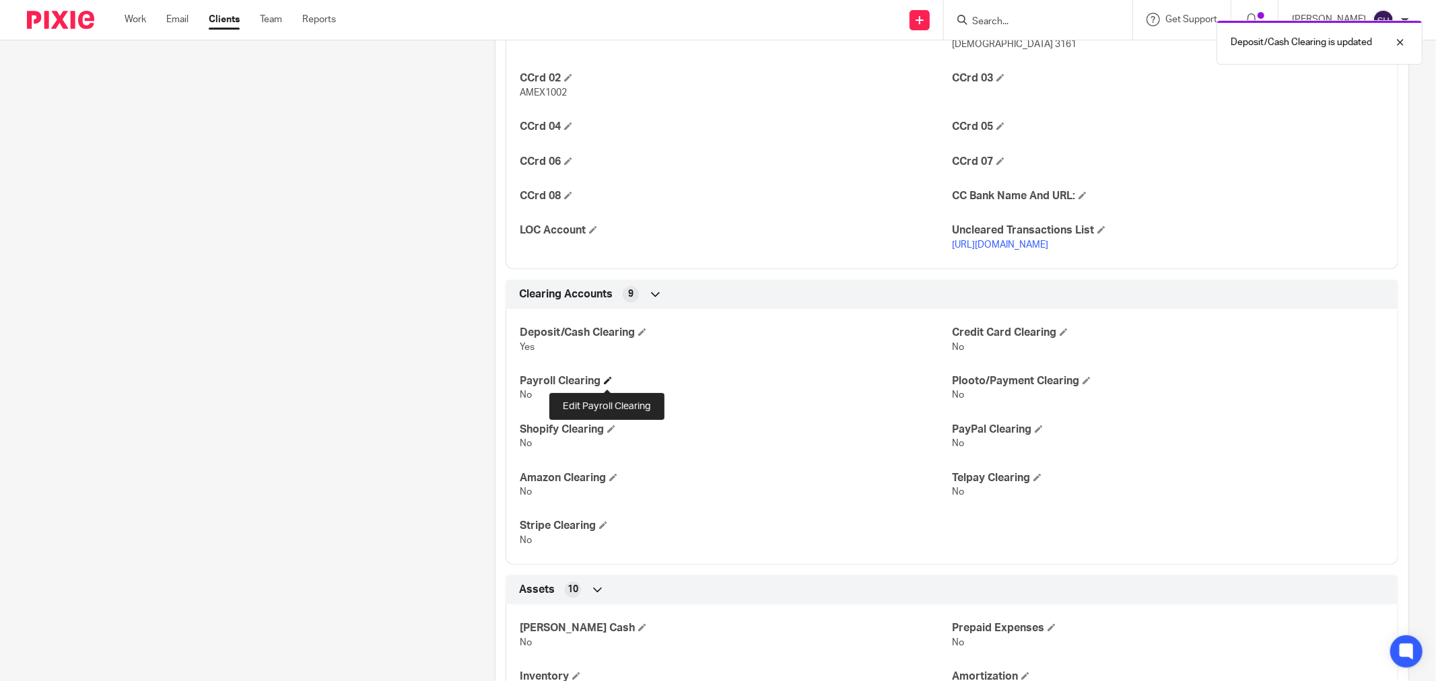
click at [606, 380] on span at bounding box center [608, 380] width 8 height 8
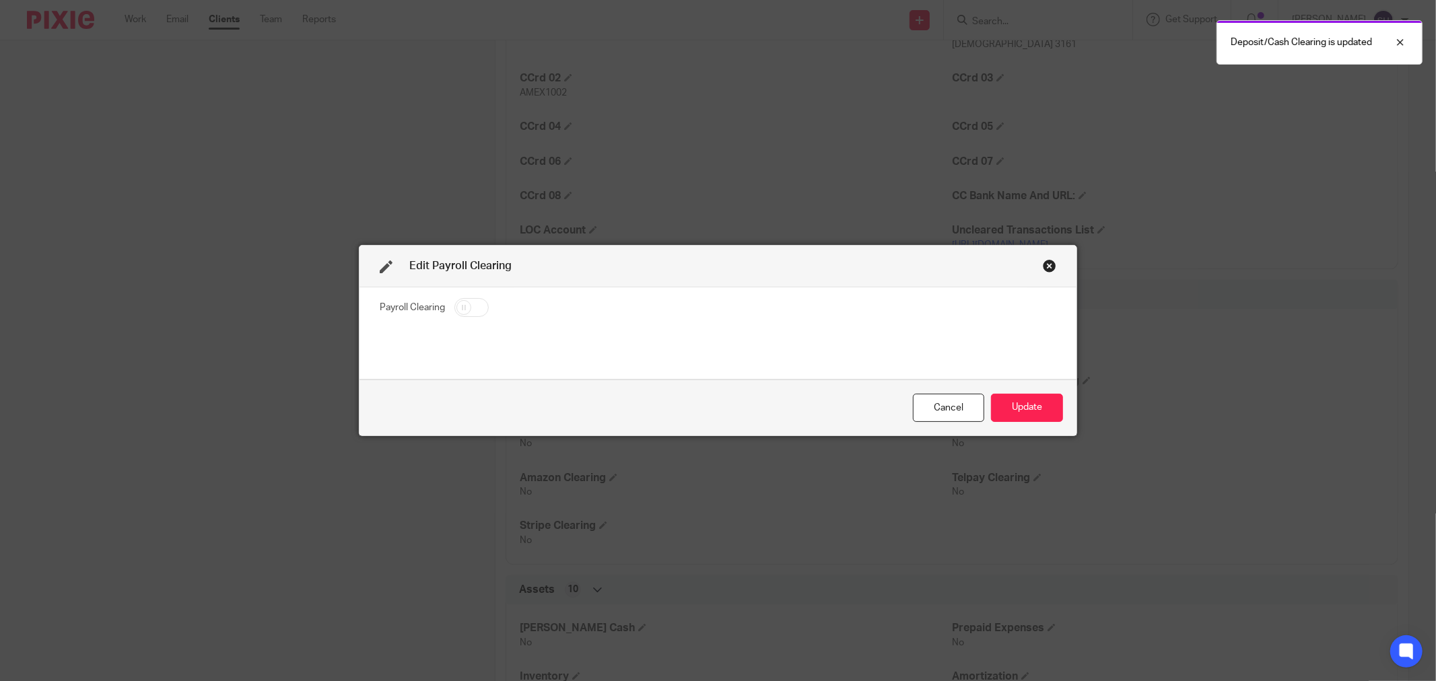
click at [467, 310] on input "checkbox" at bounding box center [472, 307] width 34 height 19
checkbox input "true"
click at [1030, 406] on button "Update" at bounding box center [1027, 408] width 72 height 29
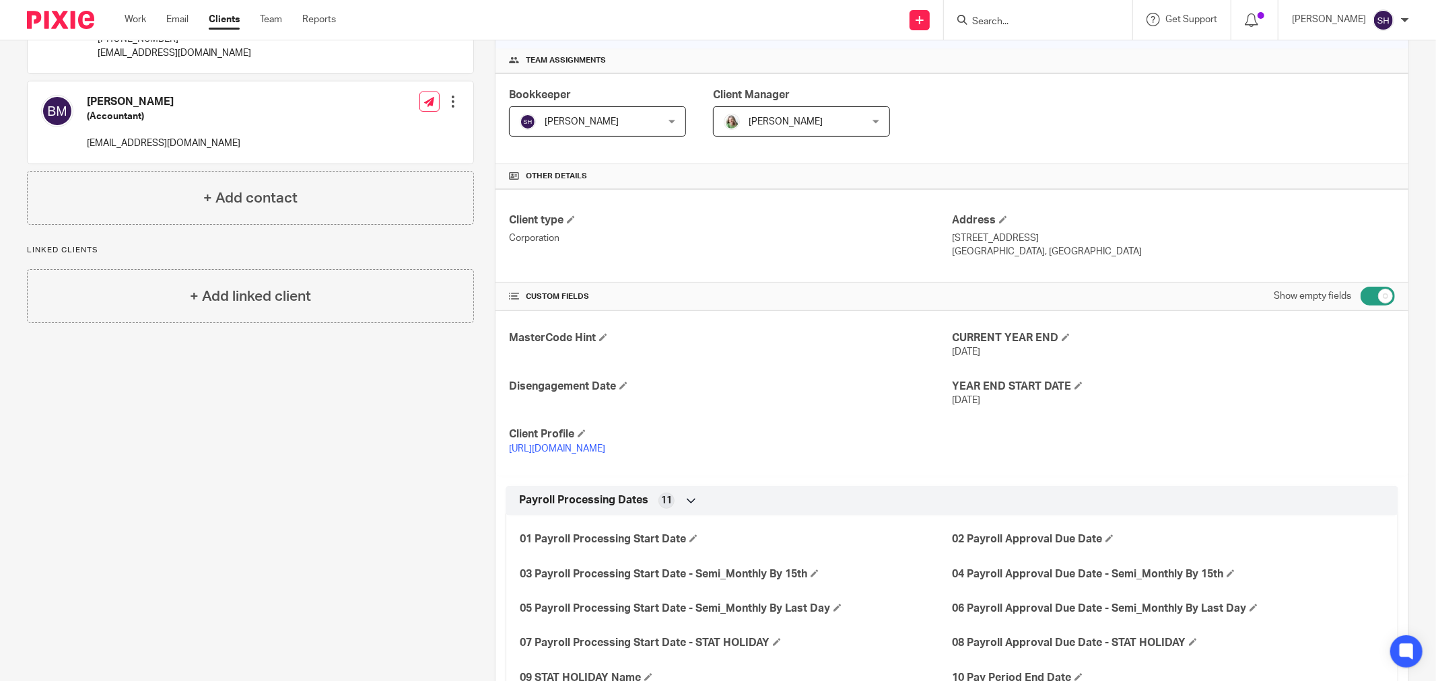
scroll to position [0, 0]
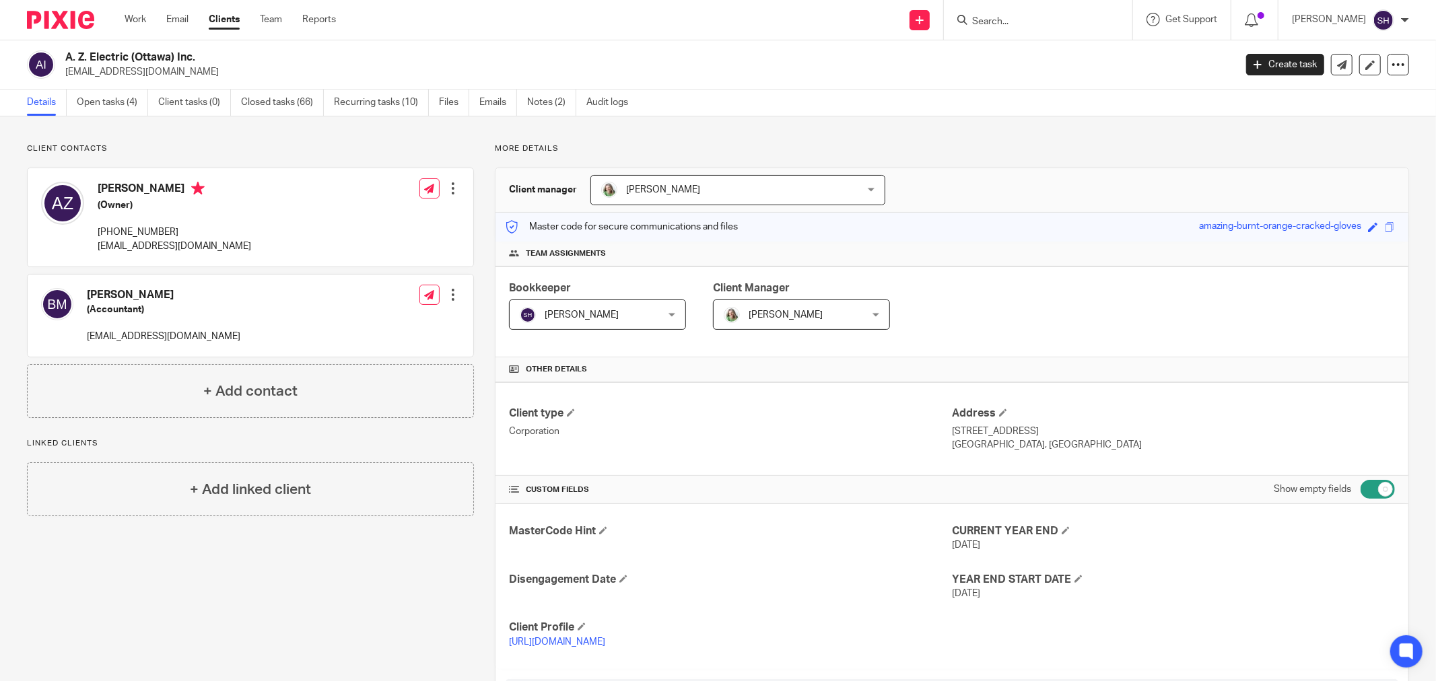
click at [1361, 490] on input "checkbox" at bounding box center [1378, 489] width 34 height 19
checkbox input "false"
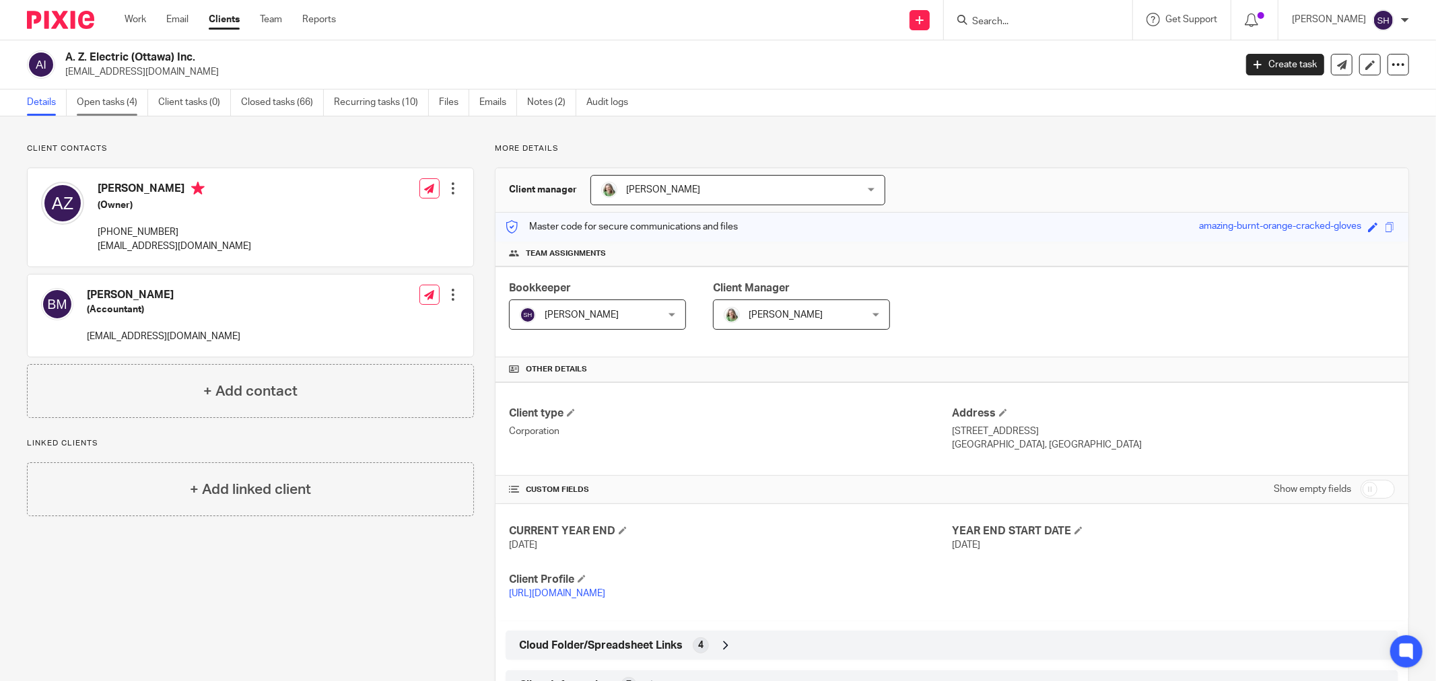
click at [119, 100] on link "Open tasks (4)" at bounding box center [112, 103] width 71 height 26
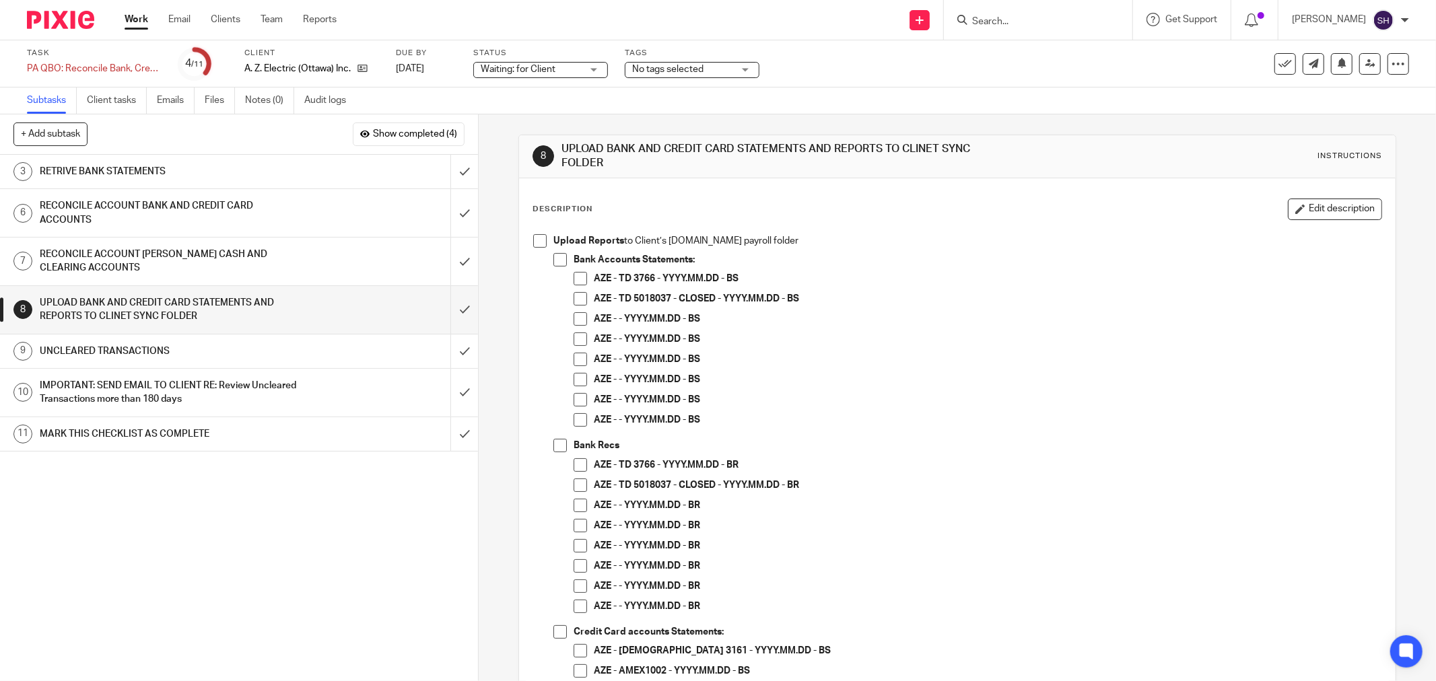
drag, startPoint x: 975, startPoint y: 549, endPoint x: 665, endPoint y: 514, distance: 312.4
click at [975, 549] on p "AZE - - YYYY.MM.DD - BR" at bounding box center [988, 545] width 788 height 13
click at [540, 244] on span at bounding box center [539, 240] width 13 height 13
click at [557, 263] on span at bounding box center [560, 259] width 13 height 13
click at [574, 279] on span at bounding box center [580, 278] width 13 height 13
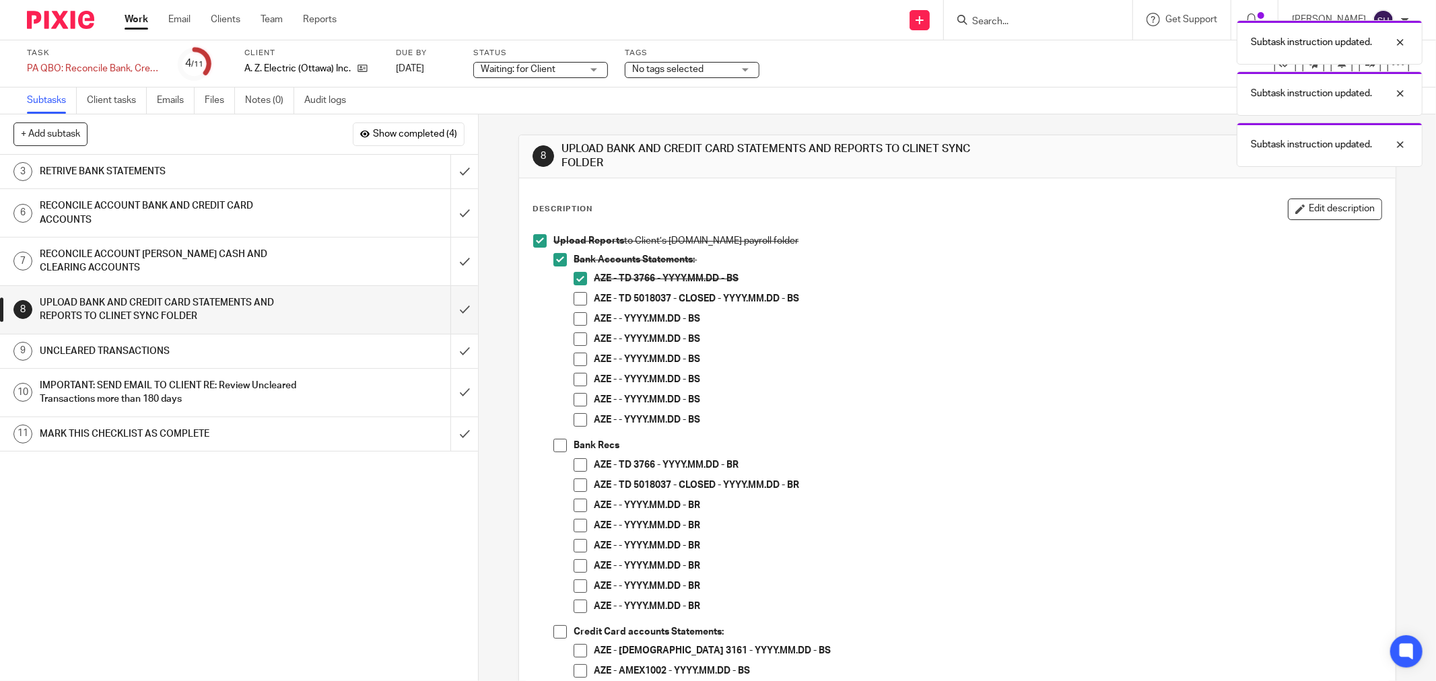
click at [576, 304] on span at bounding box center [580, 298] width 13 height 13
click at [574, 325] on span at bounding box center [580, 318] width 13 height 13
click at [574, 344] on span at bounding box center [580, 339] width 13 height 13
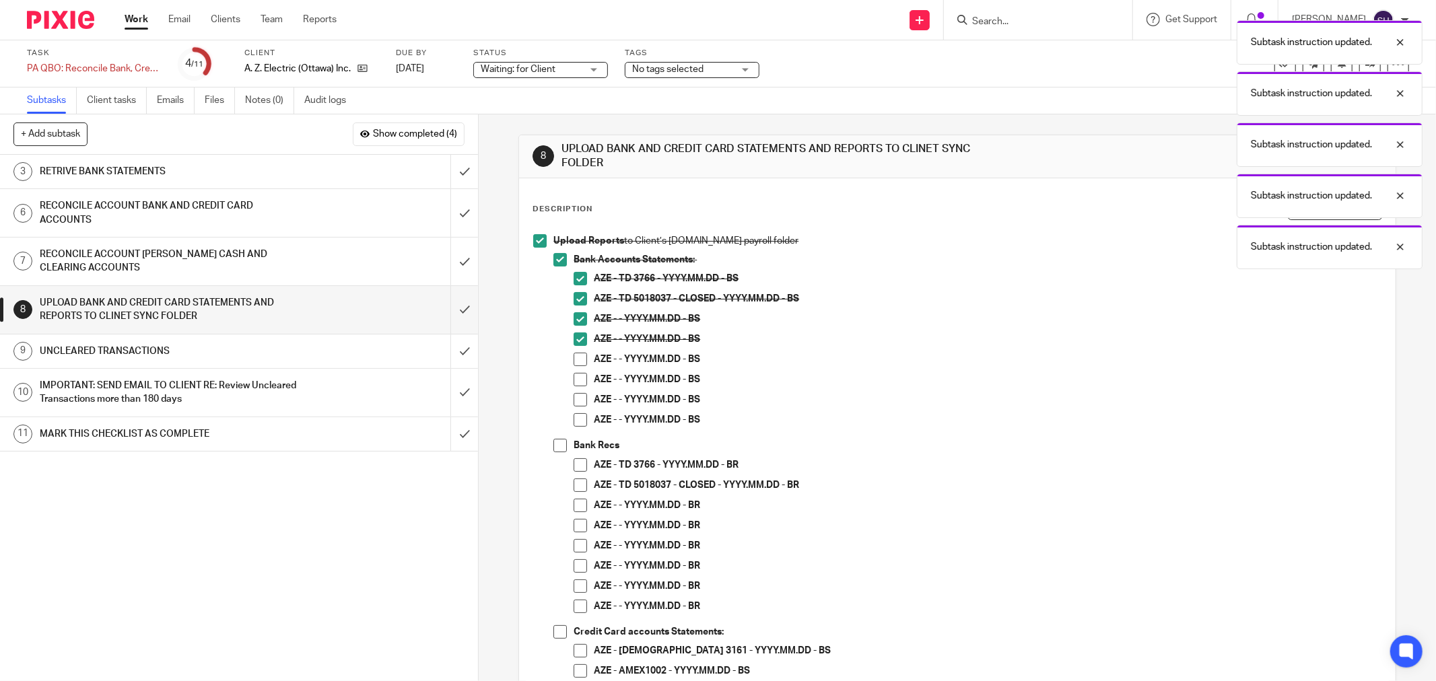
click at [579, 360] on span at bounding box center [580, 359] width 13 height 13
drag, startPoint x: 579, startPoint y: 380, endPoint x: 574, endPoint y: 401, distance: 21.6
click at [578, 382] on span at bounding box center [580, 379] width 13 height 13
click at [574, 405] on span at bounding box center [580, 399] width 13 height 13
click at [578, 421] on span at bounding box center [580, 419] width 13 height 13
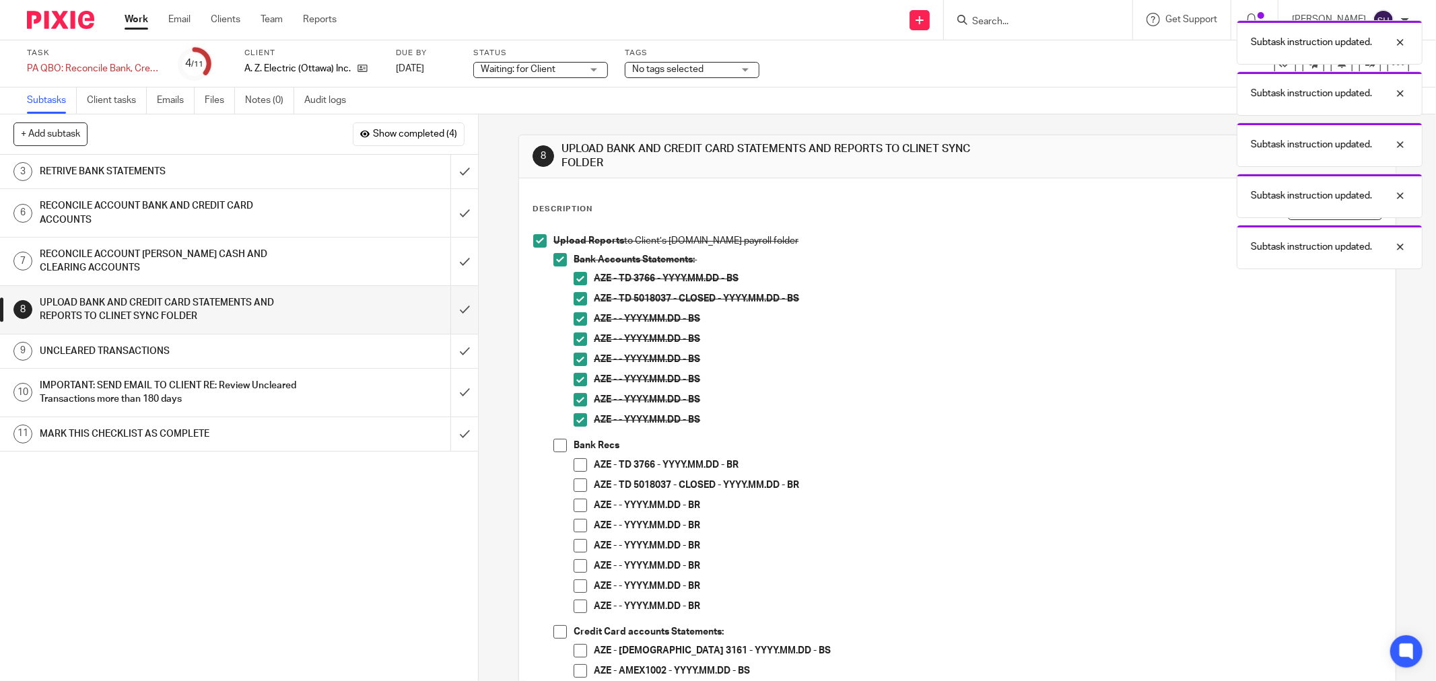
click at [951, 342] on p "AZE - - YYYY.MM.DD - BS" at bounding box center [988, 339] width 788 height 13
click at [558, 443] on span at bounding box center [560, 445] width 13 height 13
click at [579, 466] on span at bounding box center [580, 465] width 13 height 13
click at [581, 506] on span at bounding box center [580, 505] width 13 height 13
click at [575, 529] on span at bounding box center [580, 525] width 13 height 13
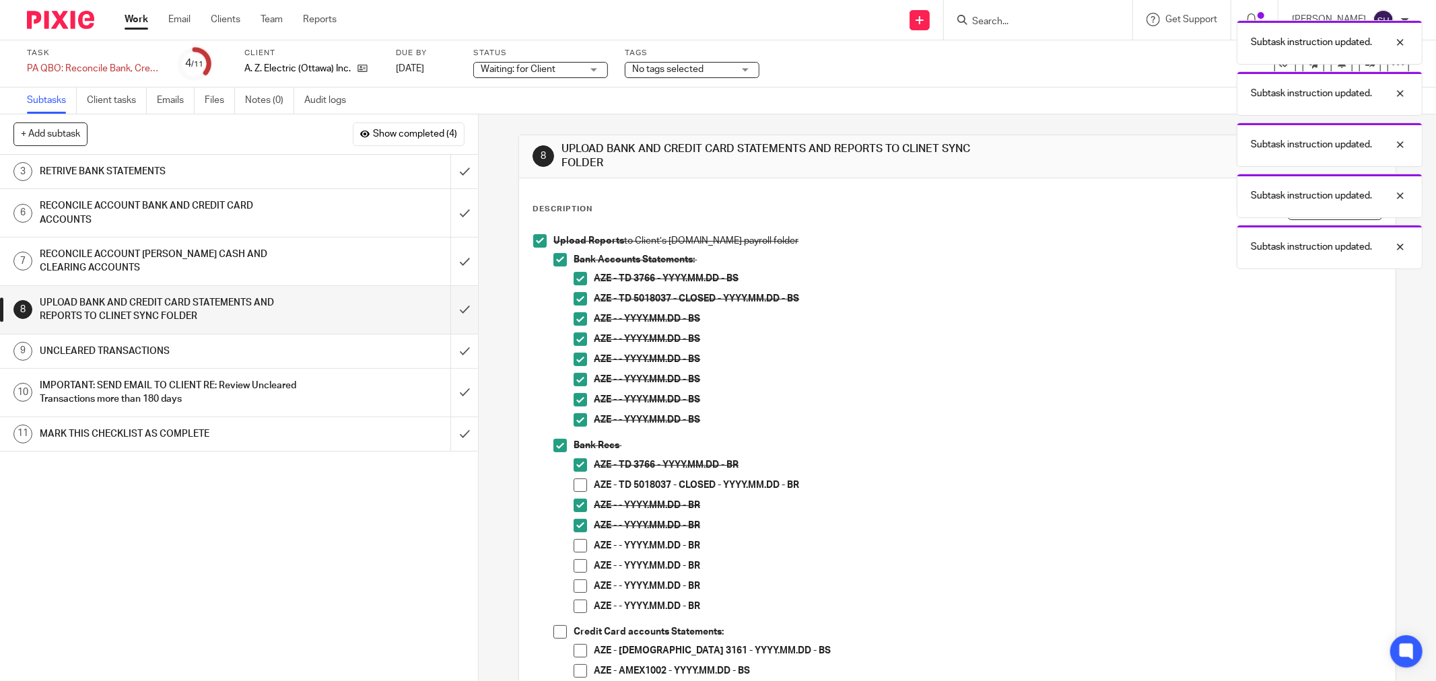
drag, startPoint x: 577, startPoint y: 546, endPoint x: 579, endPoint y: 562, distance: 15.6
click at [577, 547] on span at bounding box center [580, 545] width 13 height 13
click at [579, 570] on span at bounding box center [580, 566] width 13 height 13
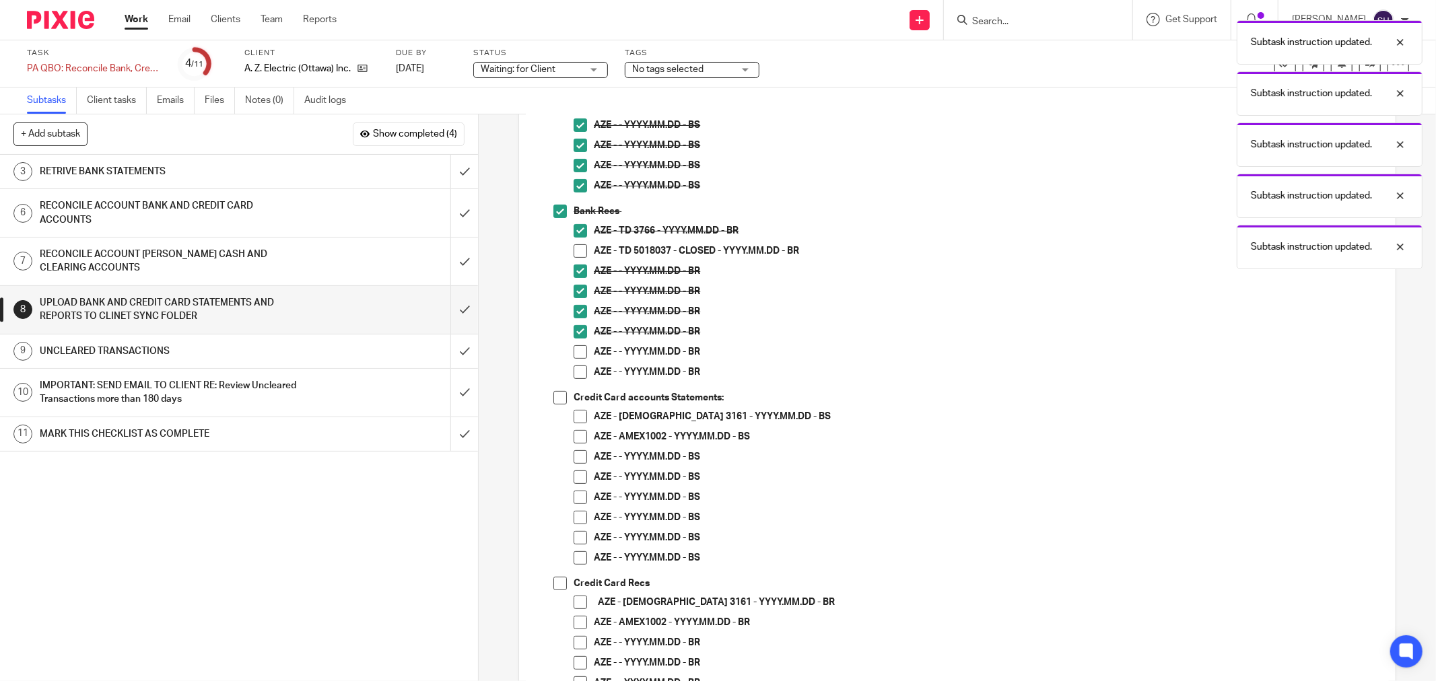
scroll to position [299, 0]
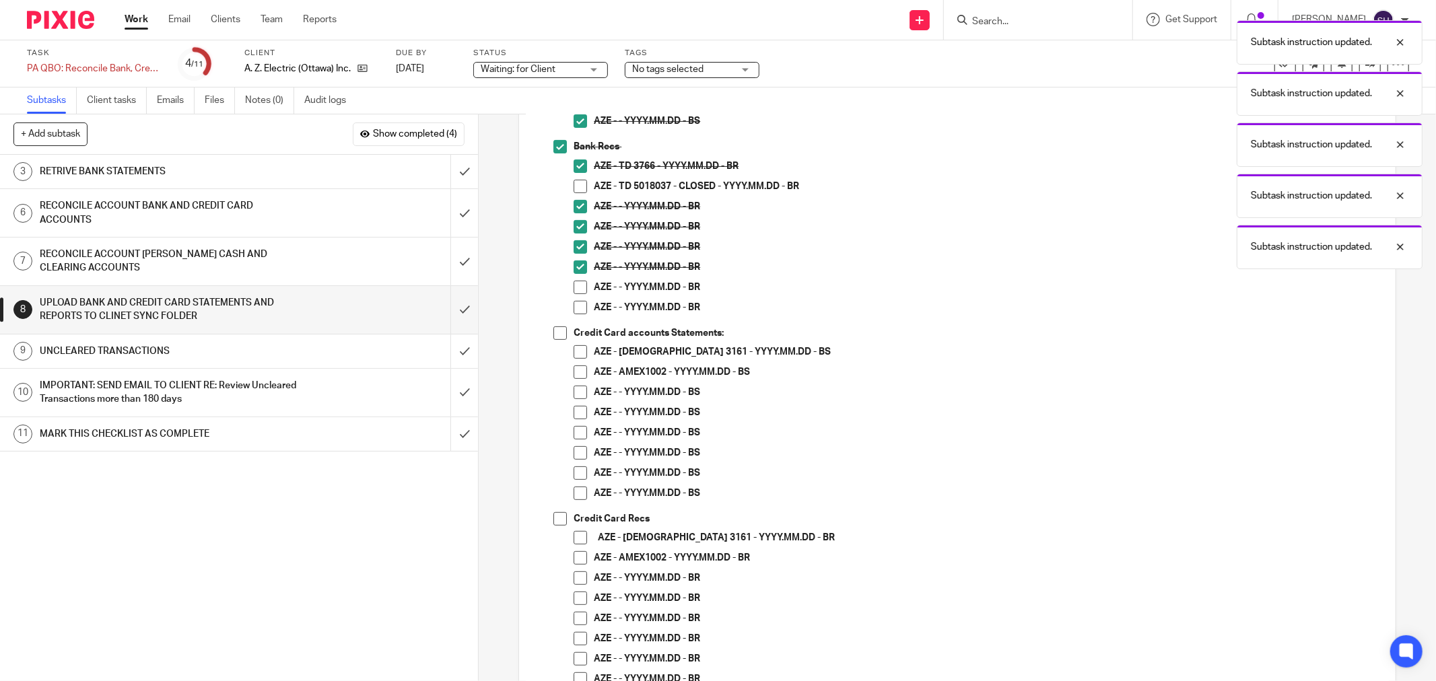
drag, startPoint x: 574, startPoint y: 293, endPoint x: 570, endPoint y: 304, distance: 11.5
click at [574, 294] on li "AZE - - YYYY.MM.DD - BR" at bounding box center [978, 291] width 808 height 20
click at [574, 304] on span at bounding box center [580, 307] width 13 height 13
click at [577, 286] on span at bounding box center [580, 287] width 13 height 13
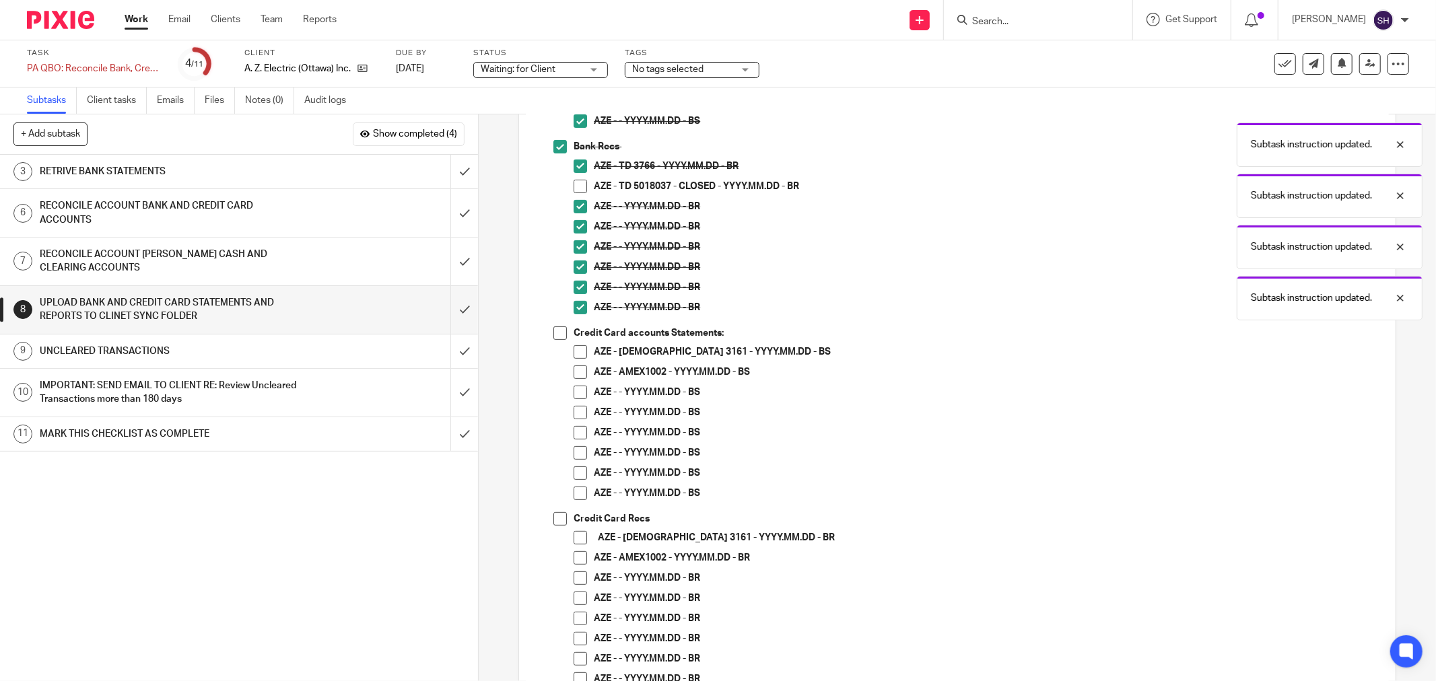
click at [556, 332] on span at bounding box center [560, 333] width 13 height 13
click at [372, 352] on div "UNCLEARED TRANSACTIONS" at bounding box center [238, 351] width 397 height 20
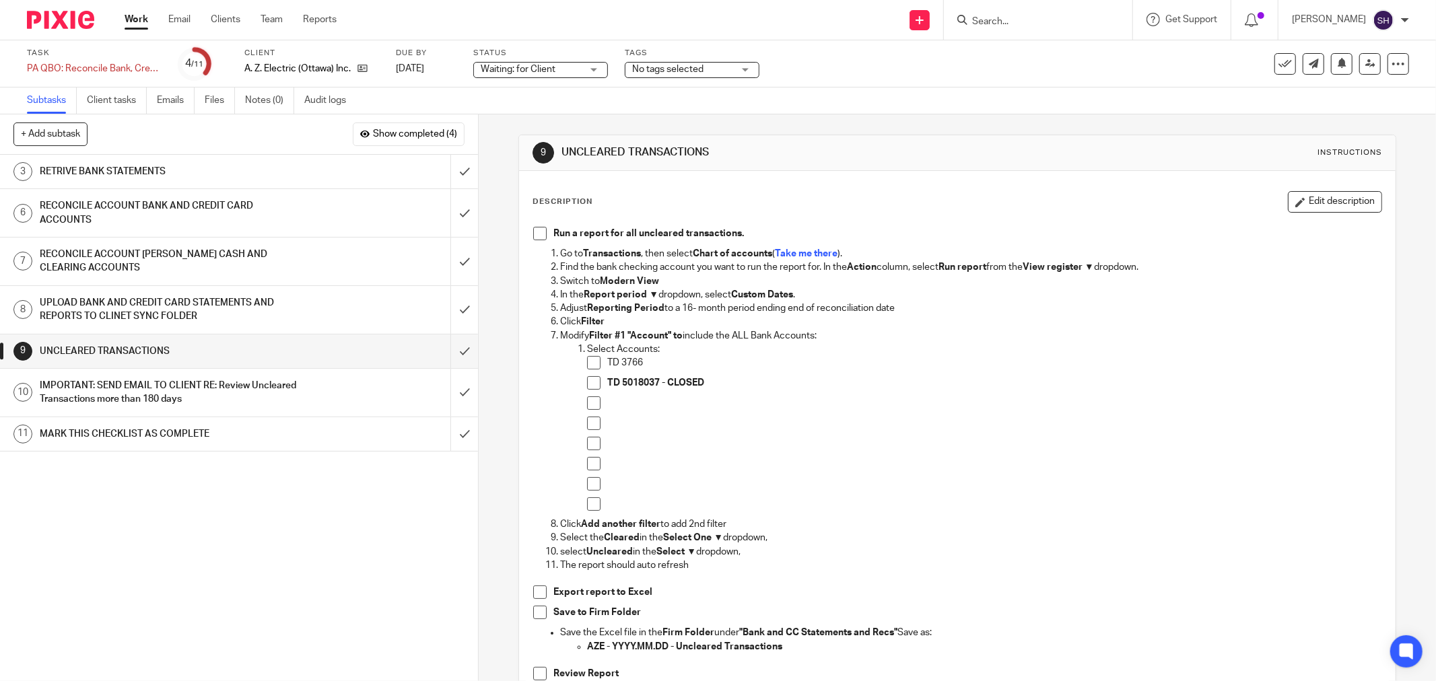
click at [333, 310] on div "UPLOAD BANK AND CREDIT CARD STATEMENTS AND REPORTS TO CLINET SYNC FOLDER" at bounding box center [238, 310] width 397 height 34
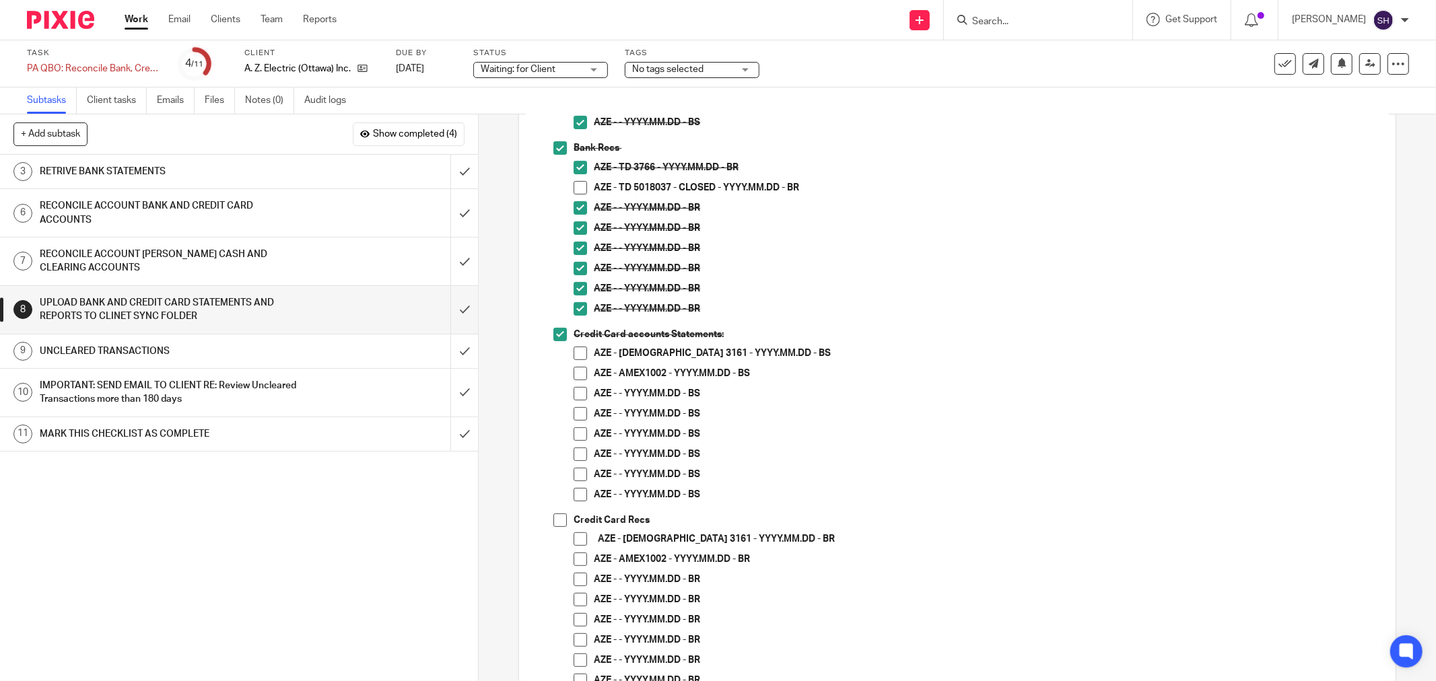
scroll to position [299, 0]
click at [579, 183] on span at bounding box center [580, 186] width 13 height 13
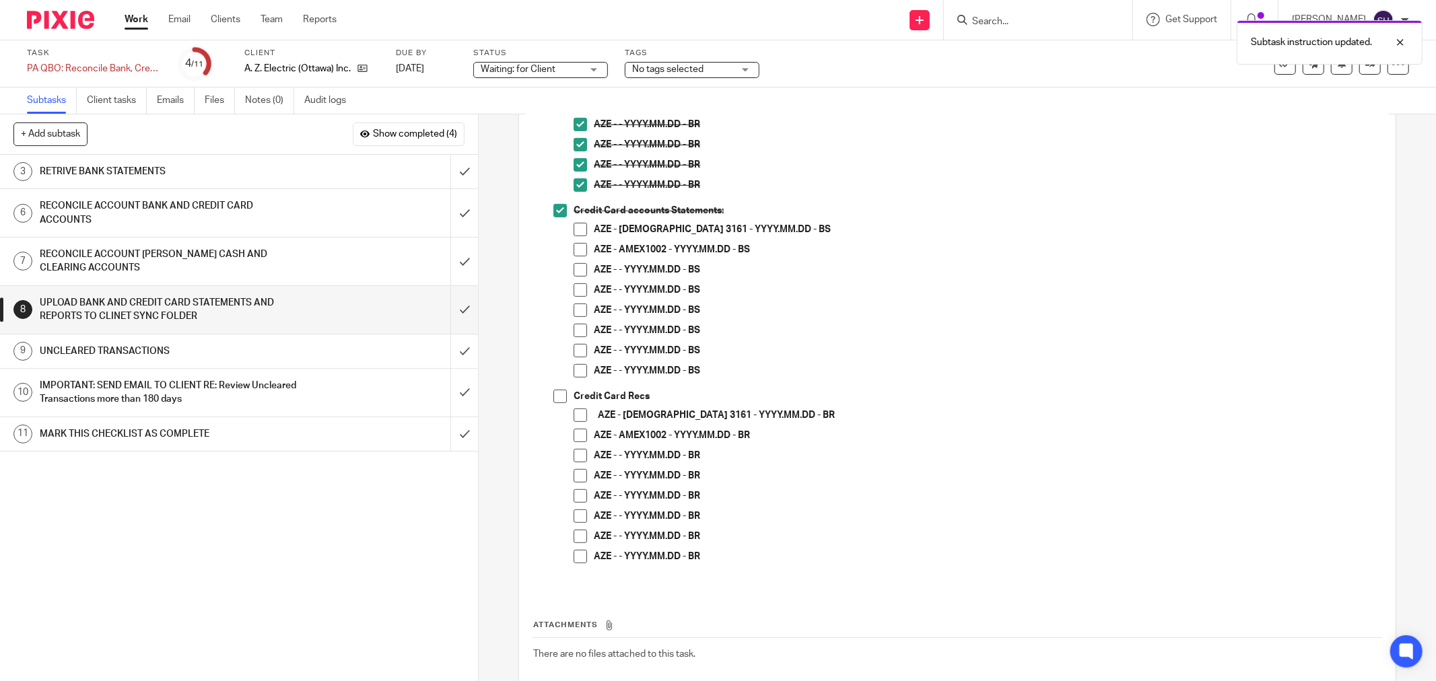
scroll to position [448, 0]
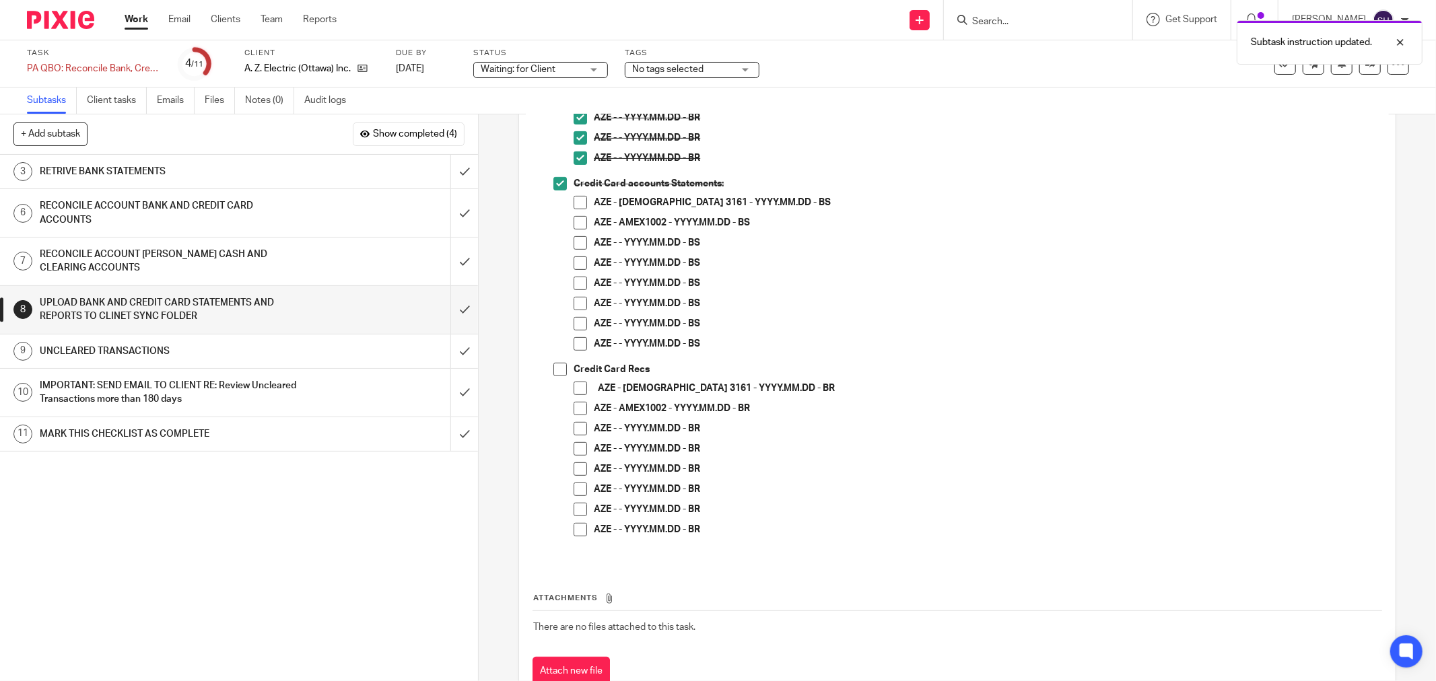
click at [579, 203] on span at bounding box center [580, 202] width 13 height 13
click at [577, 244] on span at bounding box center [580, 242] width 13 height 13
click at [575, 259] on span at bounding box center [580, 263] width 13 height 13
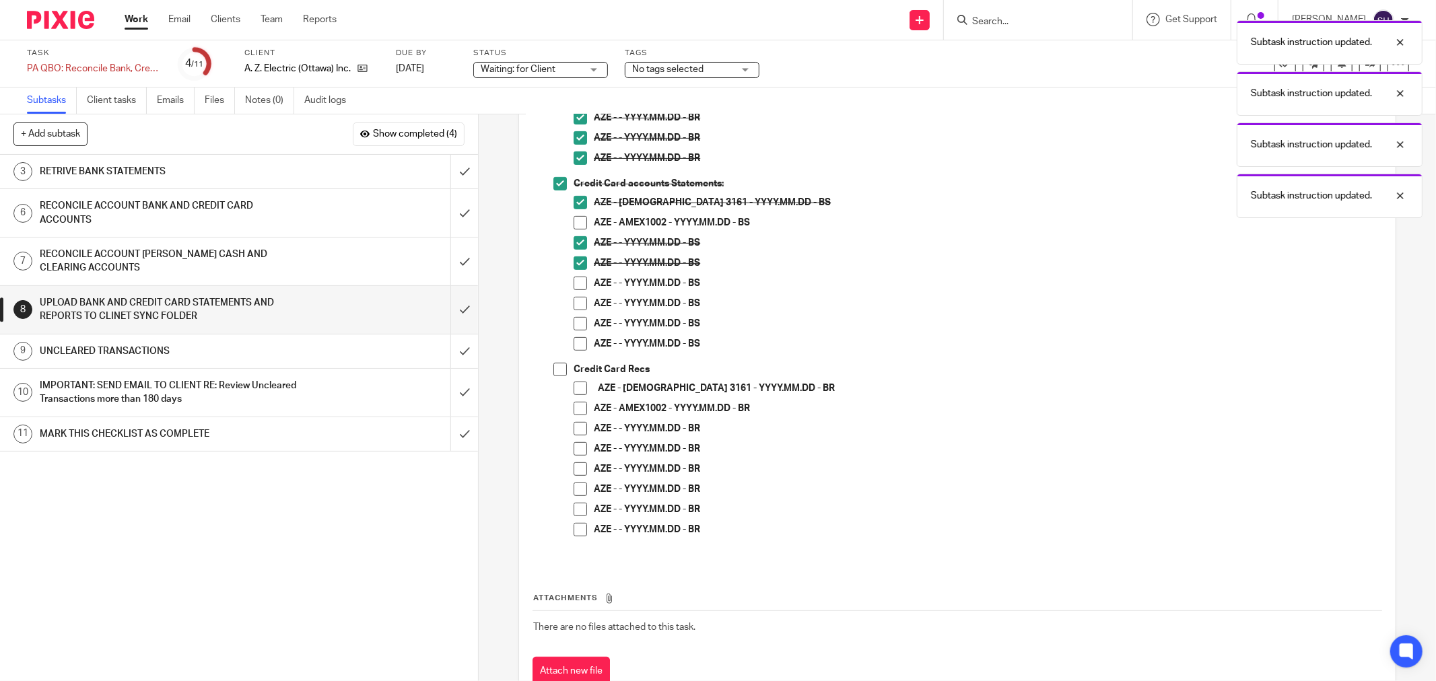
click at [574, 283] on span at bounding box center [580, 283] width 13 height 13
click at [575, 303] on span at bounding box center [580, 303] width 13 height 13
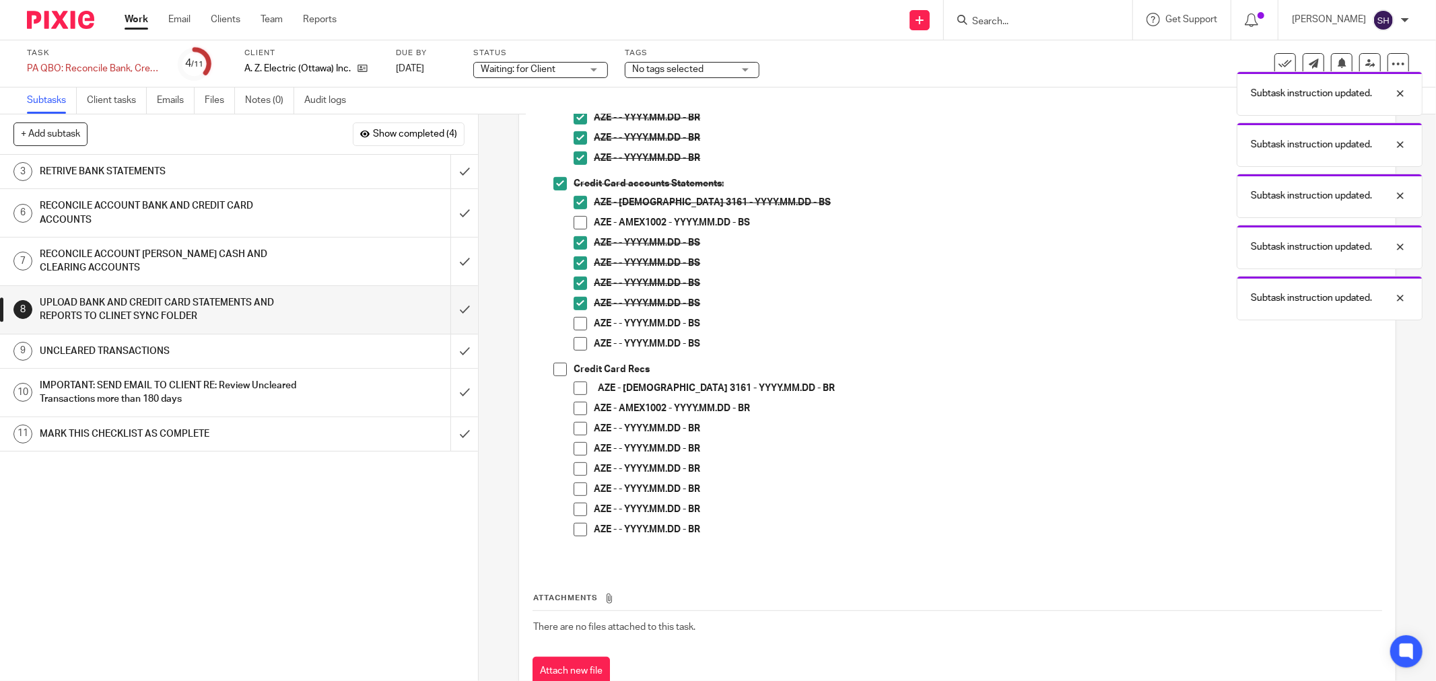
drag, startPoint x: 576, startPoint y: 320, endPoint x: 576, endPoint y: 341, distance: 21.5
click at [576, 321] on span at bounding box center [580, 323] width 13 height 13
click at [576, 344] on span at bounding box center [580, 343] width 13 height 13
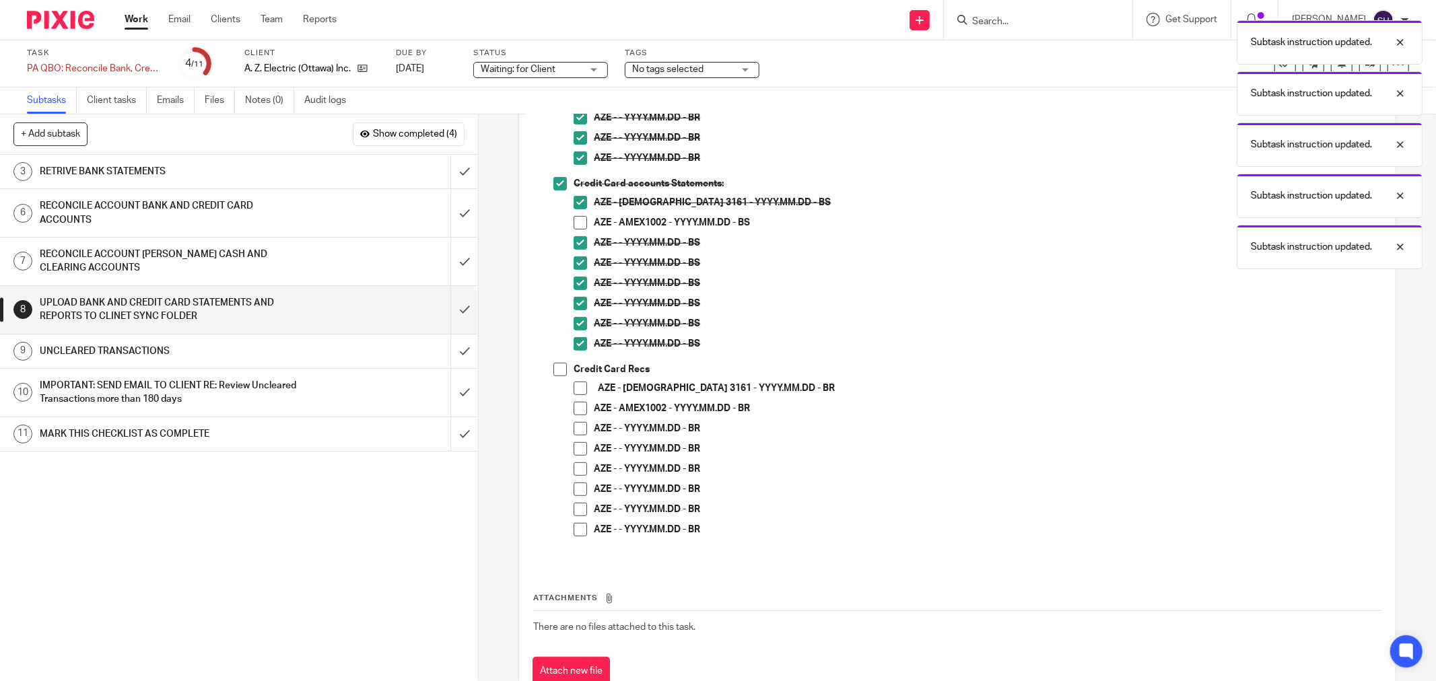
click at [556, 371] on span at bounding box center [560, 369] width 13 height 13
click at [574, 393] on span at bounding box center [580, 388] width 13 height 13
click at [579, 430] on span at bounding box center [580, 428] width 13 height 13
click at [576, 454] on span at bounding box center [580, 448] width 13 height 13
drag, startPoint x: 575, startPoint y: 469, endPoint x: 574, endPoint y: 482, distance: 13.5
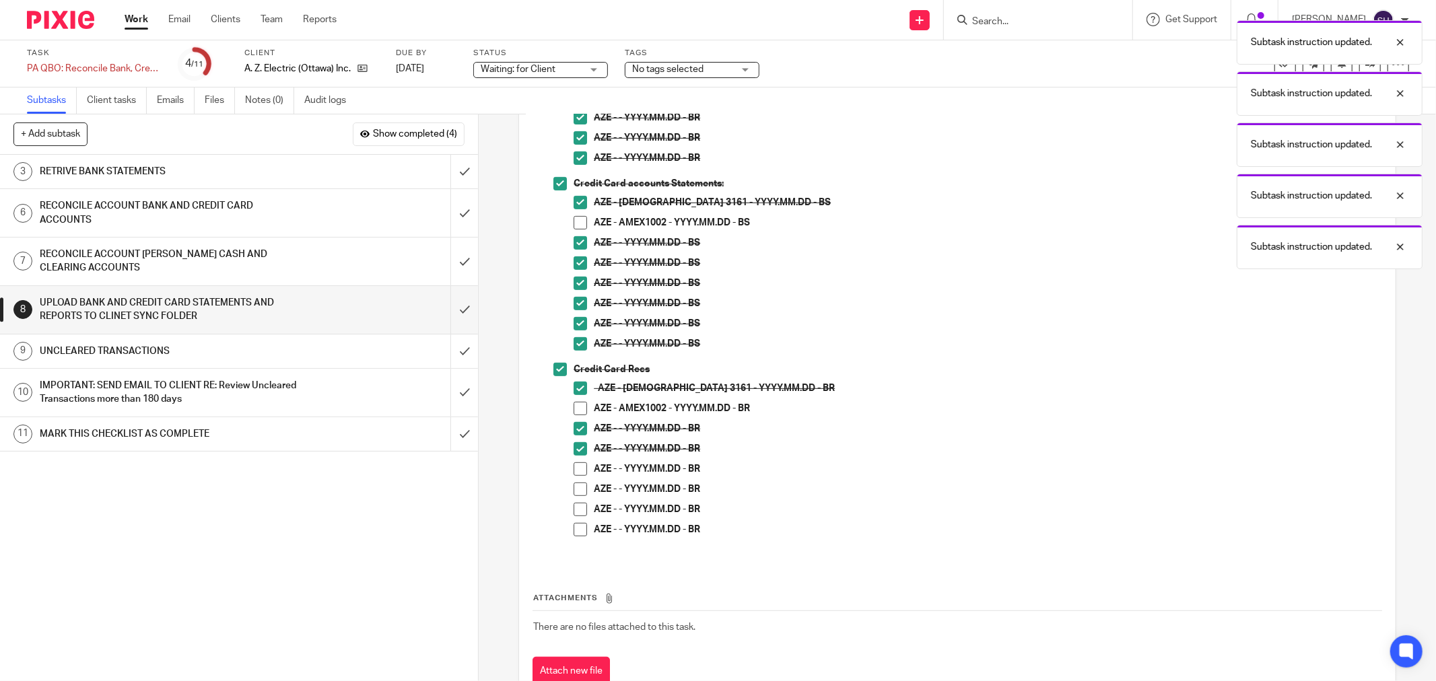
click at [575, 469] on span at bounding box center [580, 469] width 13 height 13
click at [574, 486] on span at bounding box center [580, 489] width 13 height 13
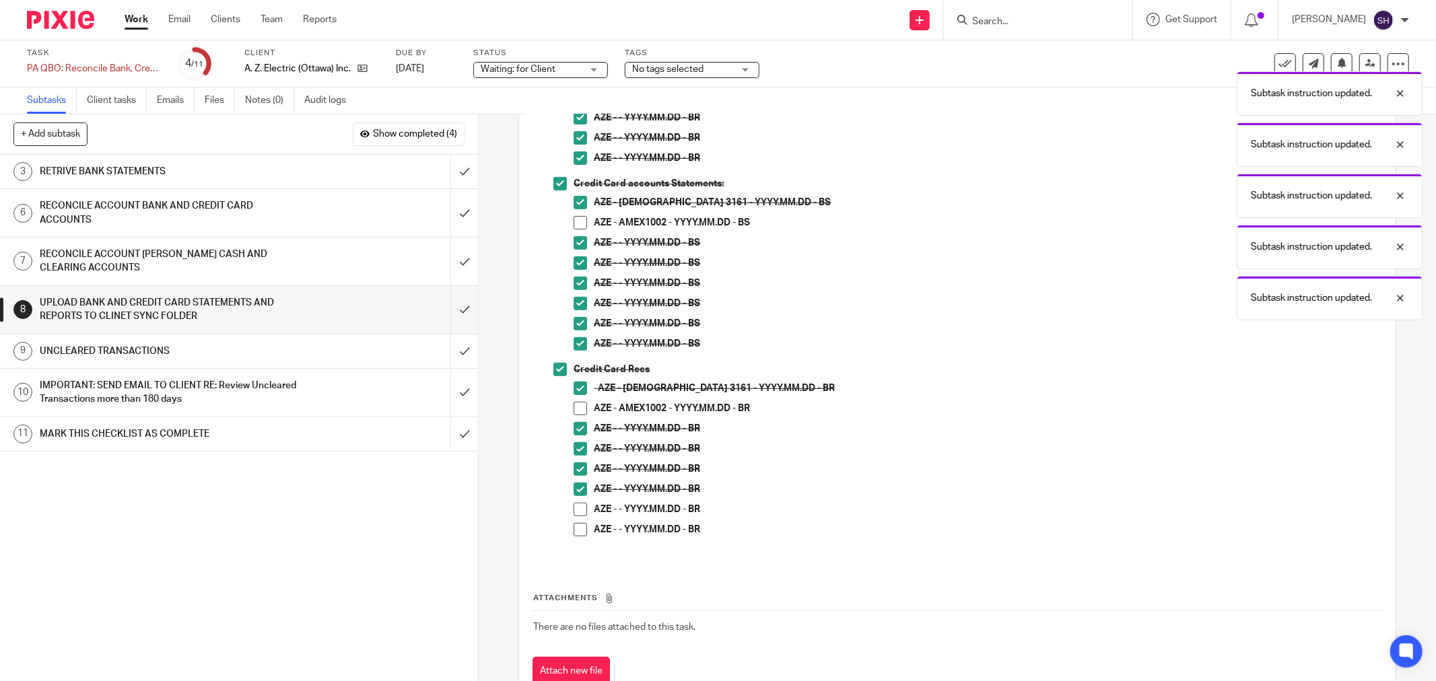
drag, startPoint x: 572, startPoint y: 508, endPoint x: 575, endPoint y: 524, distance: 16.4
click at [574, 508] on span at bounding box center [580, 509] width 13 height 13
click at [575, 527] on span at bounding box center [580, 529] width 13 height 13
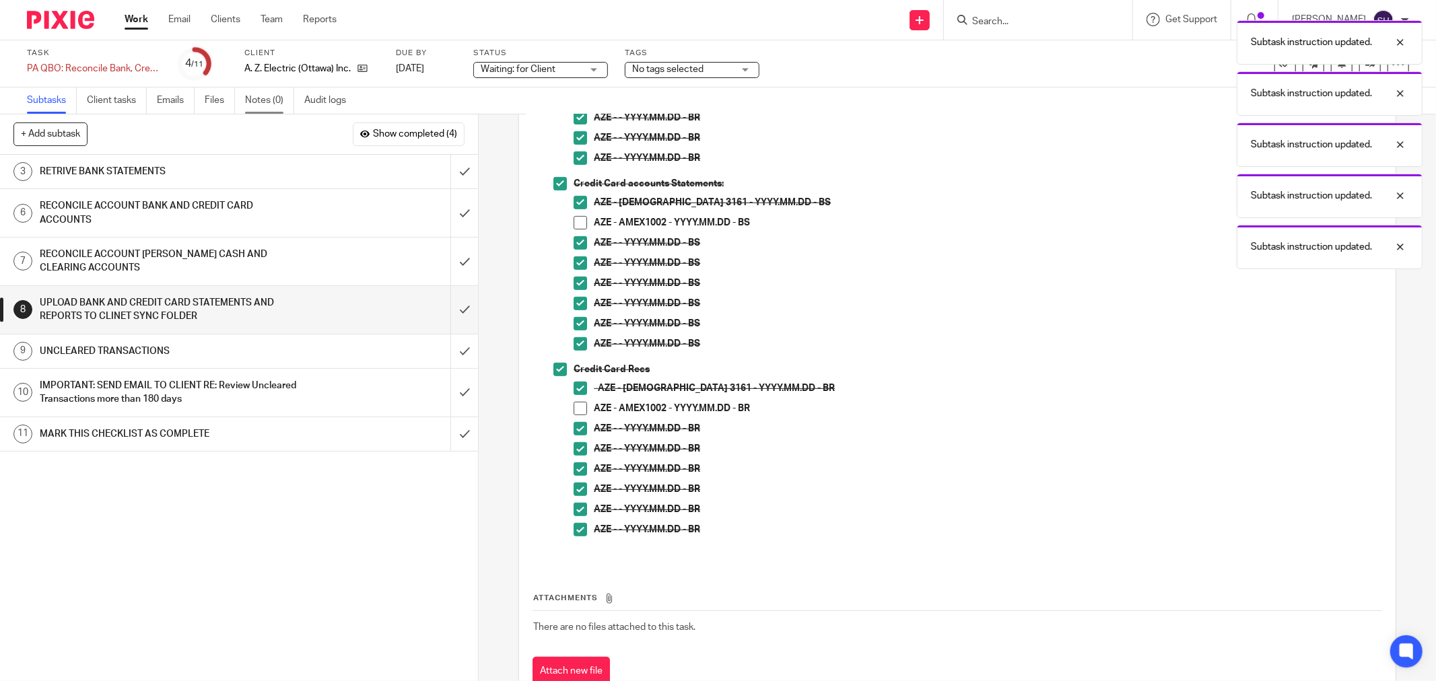
click at [259, 104] on link "Notes (0)" at bounding box center [269, 101] width 49 height 26
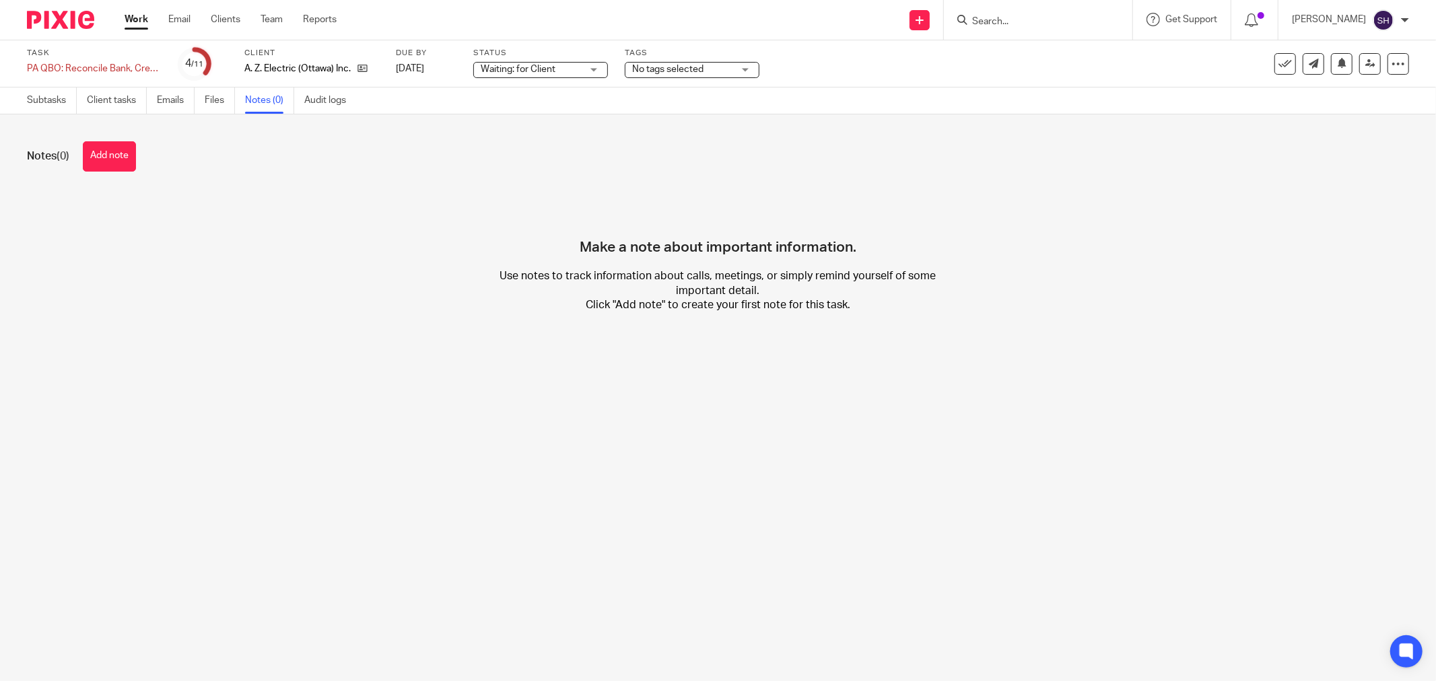
click at [129, 154] on button "Add note" at bounding box center [109, 156] width 53 height 30
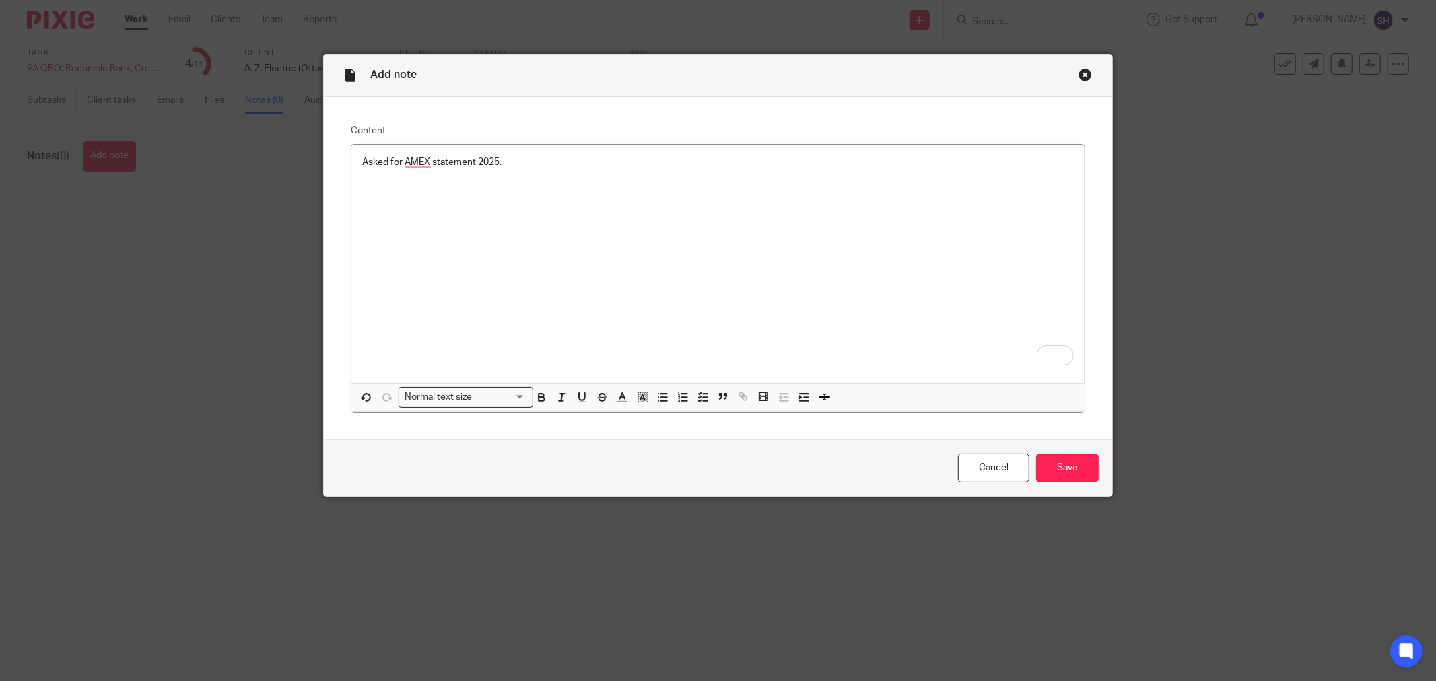
click at [667, 176] on div "Asked for AMEX statement 2025." at bounding box center [717, 264] width 733 height 238
click at [515, 177] on p "Followed up [DATE]" at bounding box center [731, 175] width 685 height 13
drag, startPoint x: 509, startPoint y: 185, endPoint x: 342, endPoint y: 149, distance: 170.9
click at [342, 149] on div "Content Asked for AMEX statement 2025.09.09 Followed up 2025.09.19 Normal text …" at bounding box center [718, 268] width 789 height 343
copy div "Asked for AMEX statement 2025.09.09 Followed up 2025.09.19"
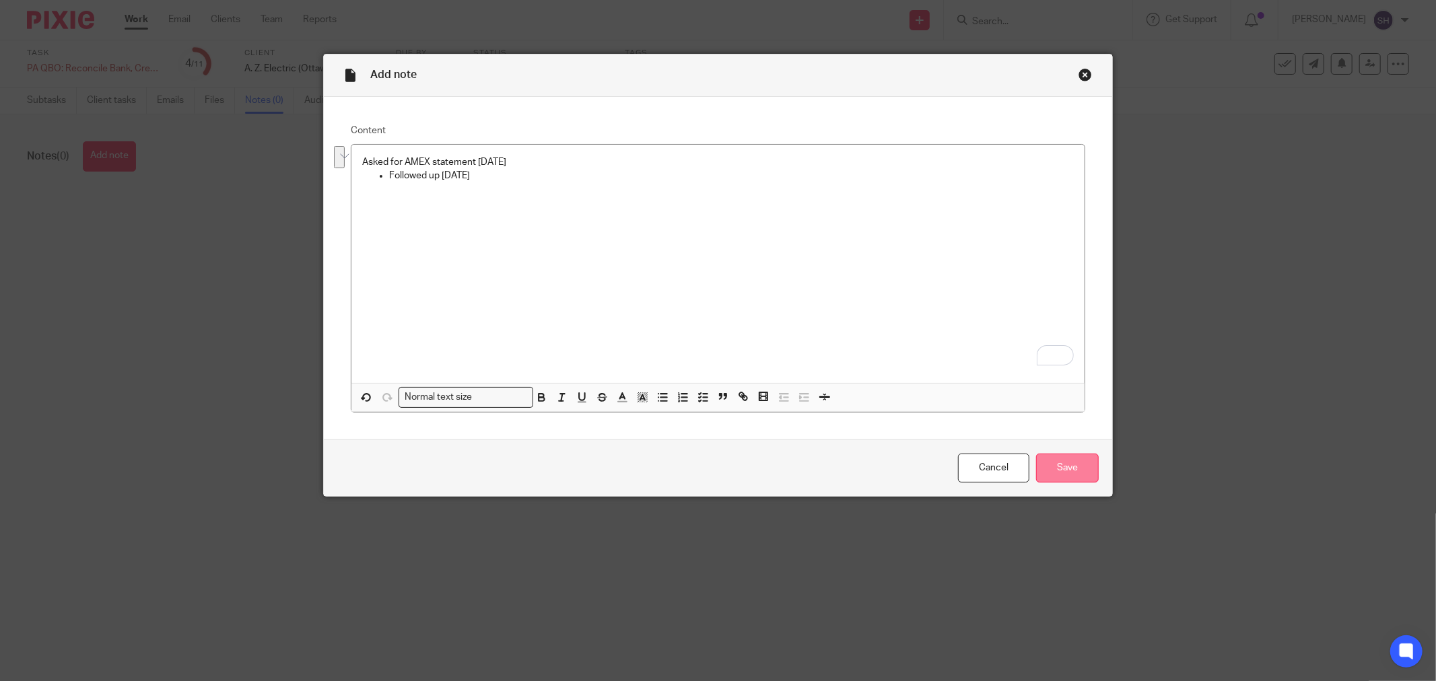
drag, startPoint x: 1060, startPoint y: 461, endPoint x: 1022, endPoint y: 442, distance: 42.8
click at [1060, 460] on input "Save" at bounding box center [1067, 468] width 63 height 29
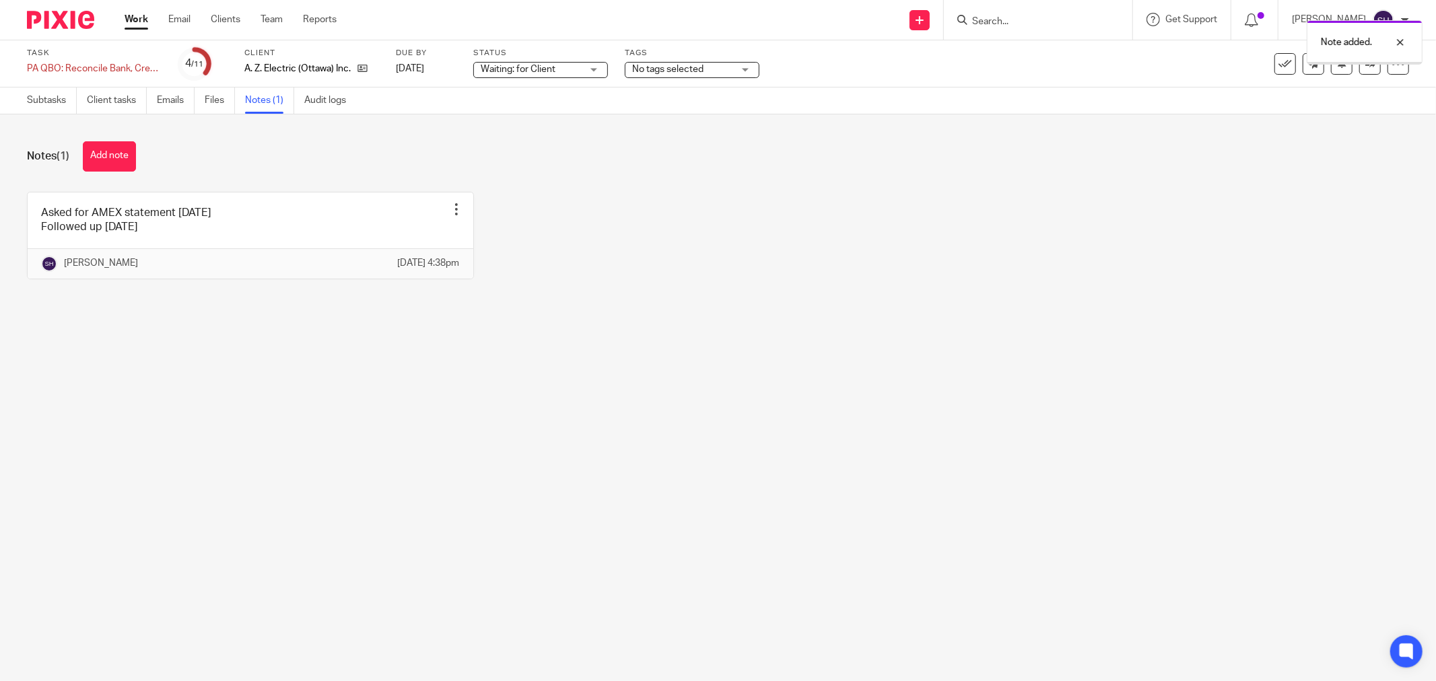
click at [139, 20] on link "Work" at bounding box center [137, 19] width 24 height 13
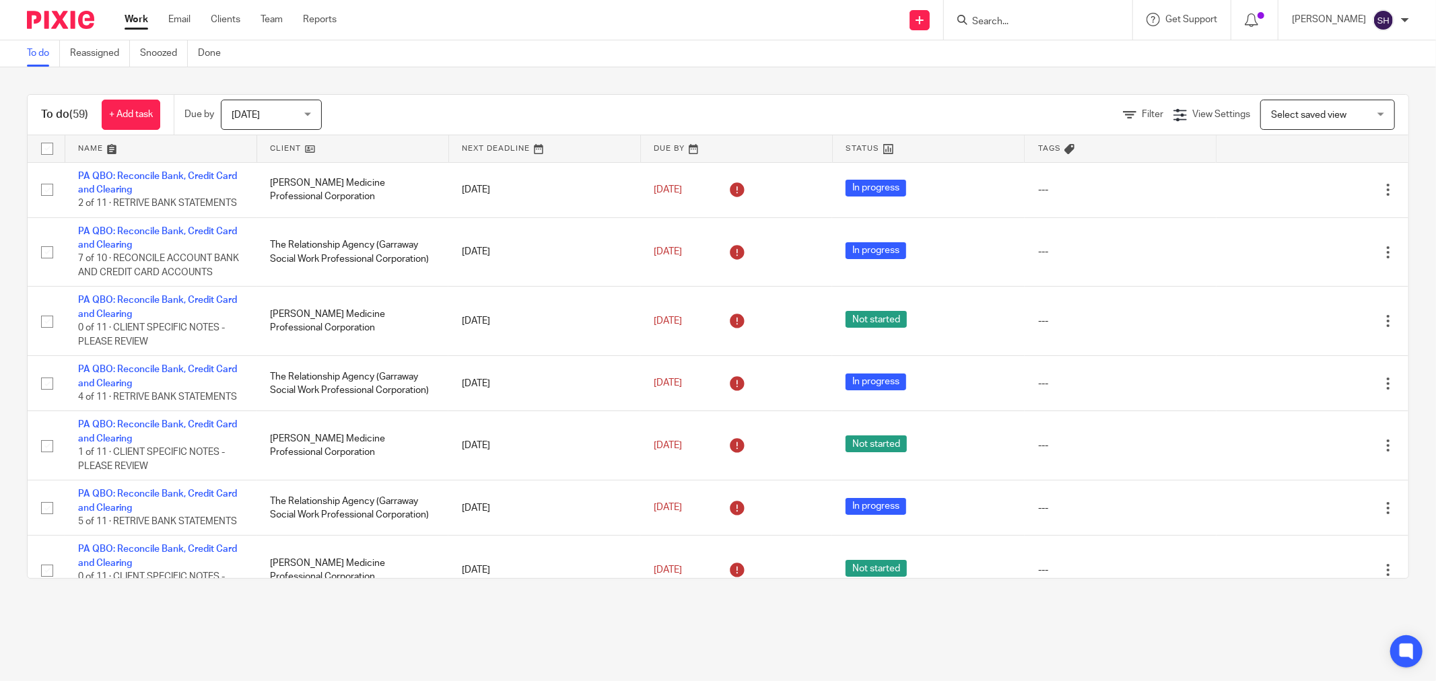
click at [290, 156] on link at bounding box center [352, 148] width 191 height 27
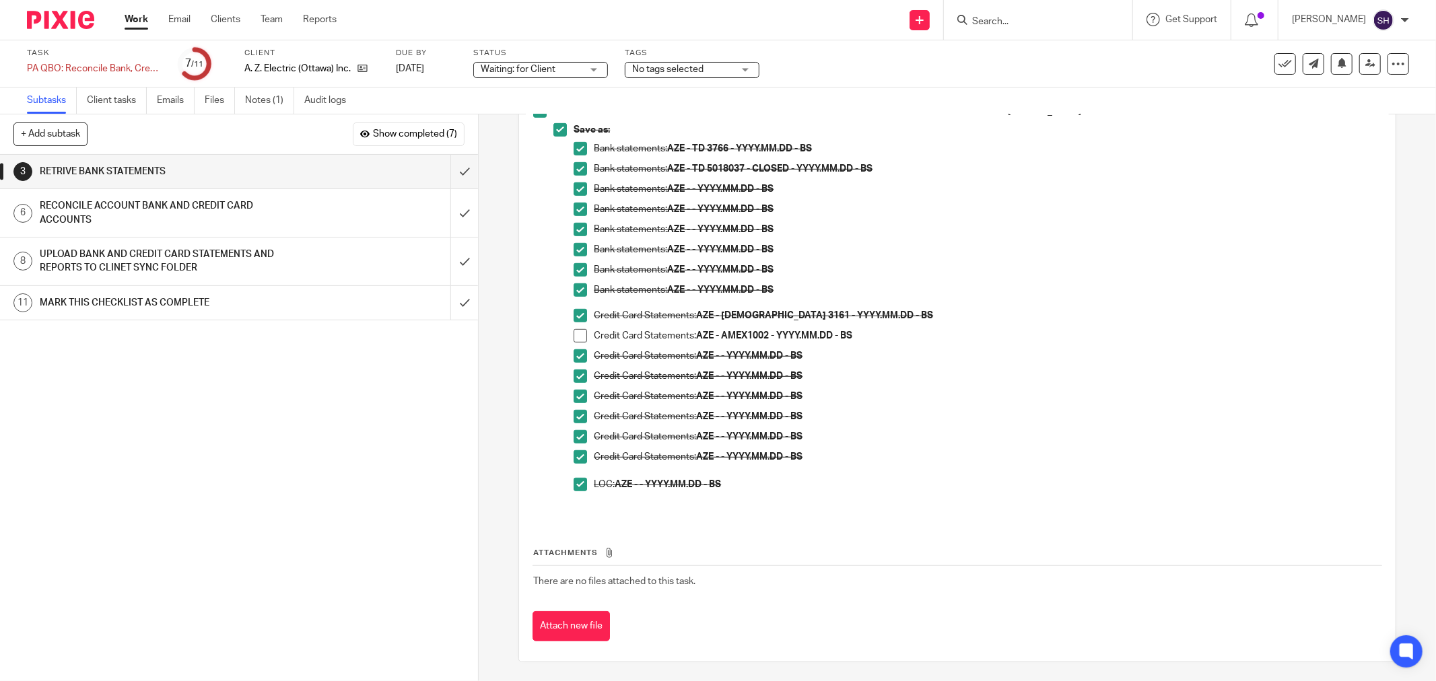
scroll to position [642, 0]
click at [279, 101] on link "Notes (1)" at bounding box center [269, 101] width 49 height 26
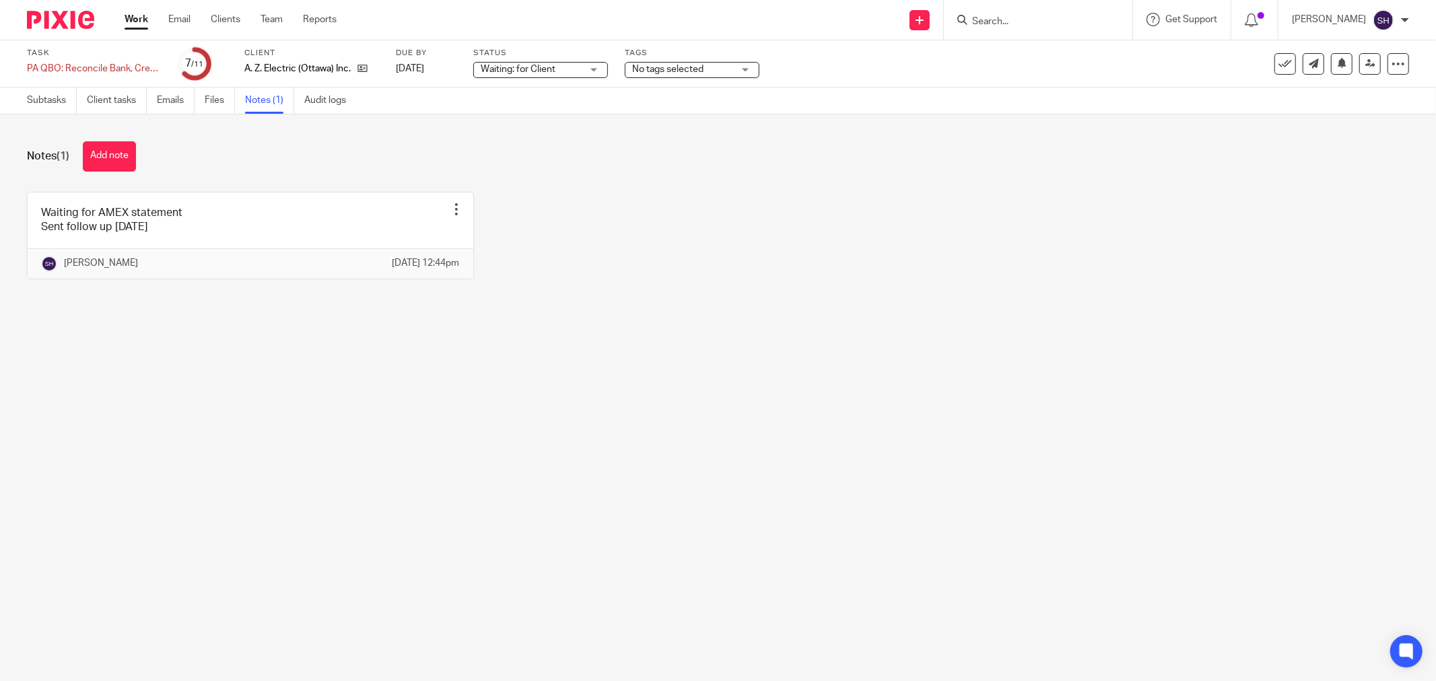
click at [136, 21] on link "Work" at bounding box center [137, 19] width 24 height 13
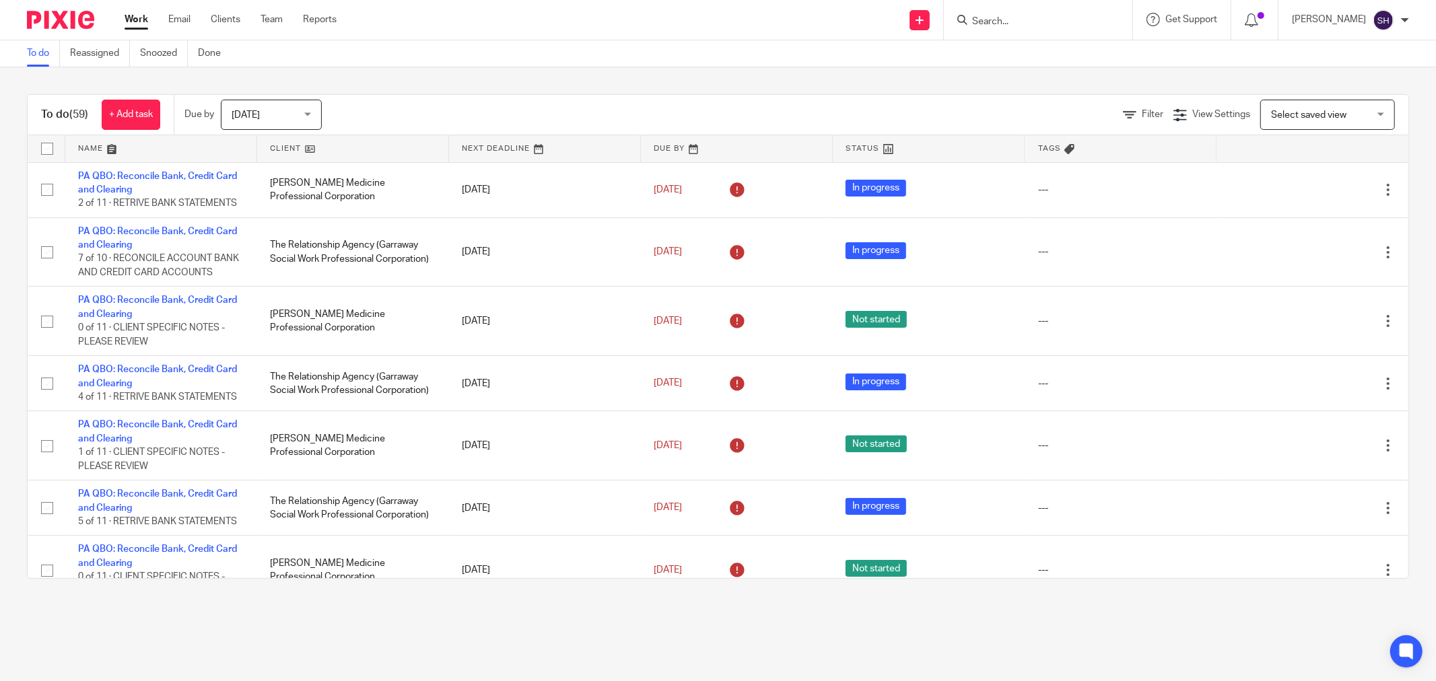
click at [319, 146] on link at bounding box center [352, 148] width 191 height 27
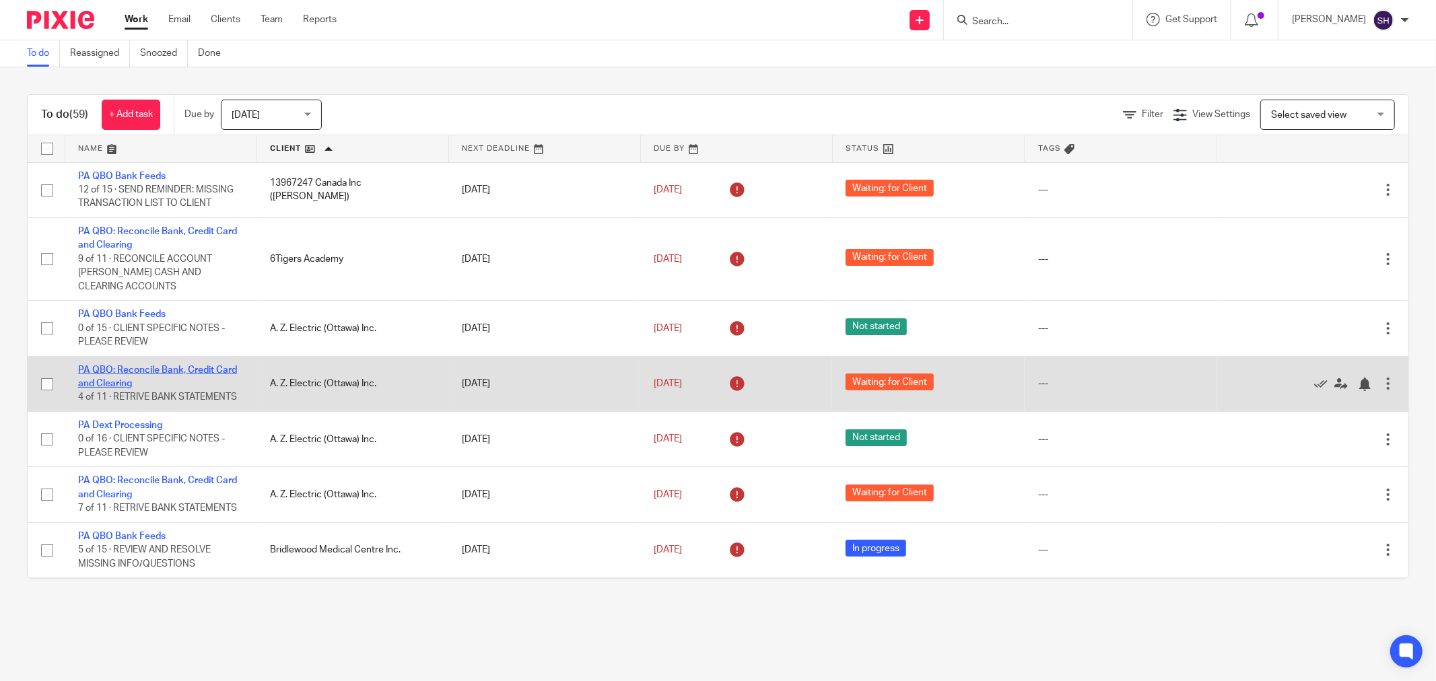
click at [150, 373] on link "PA QBO: Reconcile Bank, Credit Card and Clearing" at bounding box center [157, 377] width 159 height 23
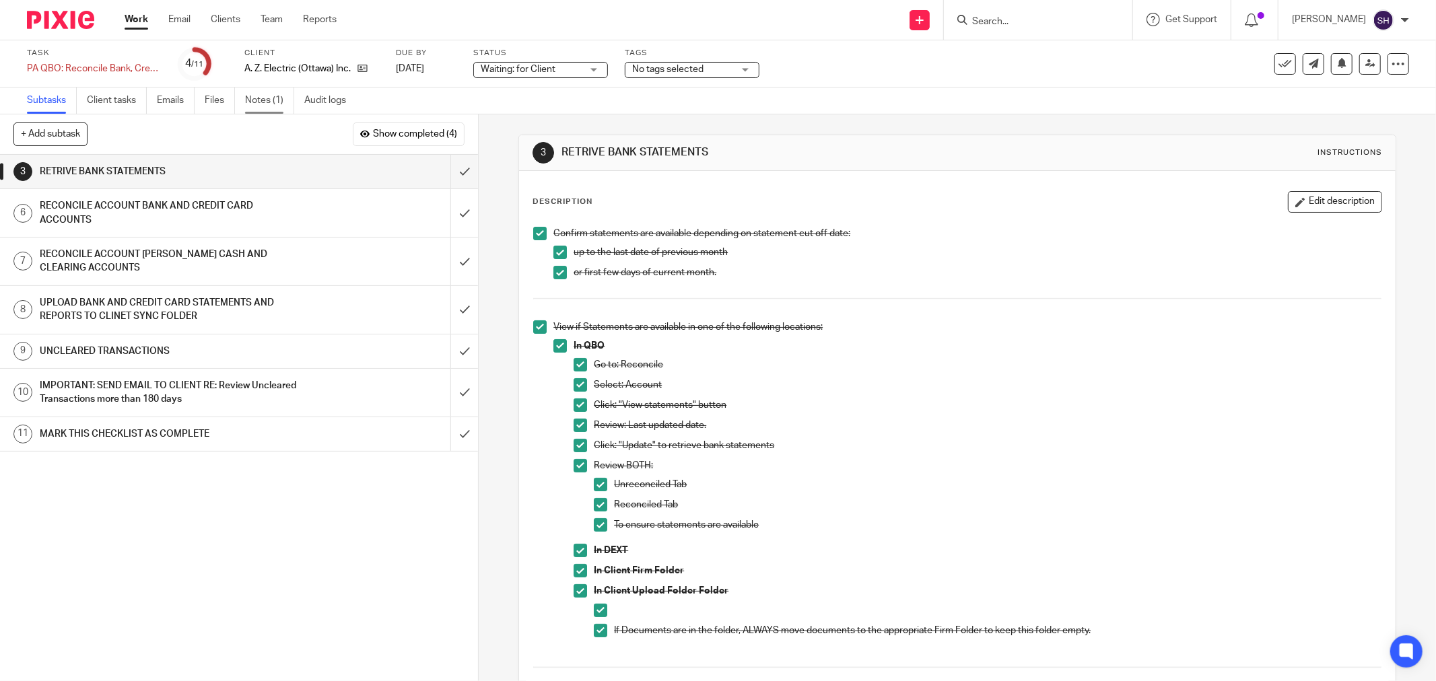
click at [265, 98] on link "Notes (1)" at bounding box center [269, 101] width 49 height 26
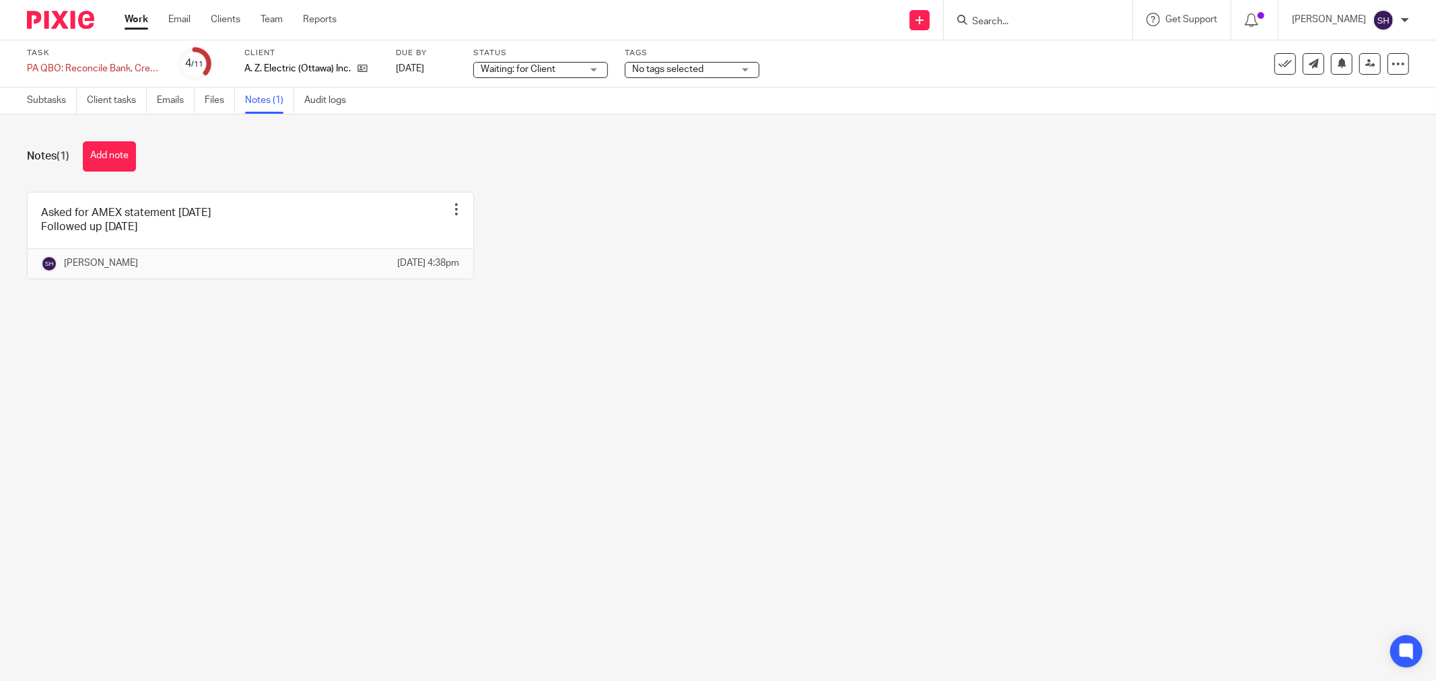
click at [133, 19] on link "Work" at bounding box center [137, 19] width 24 height 13
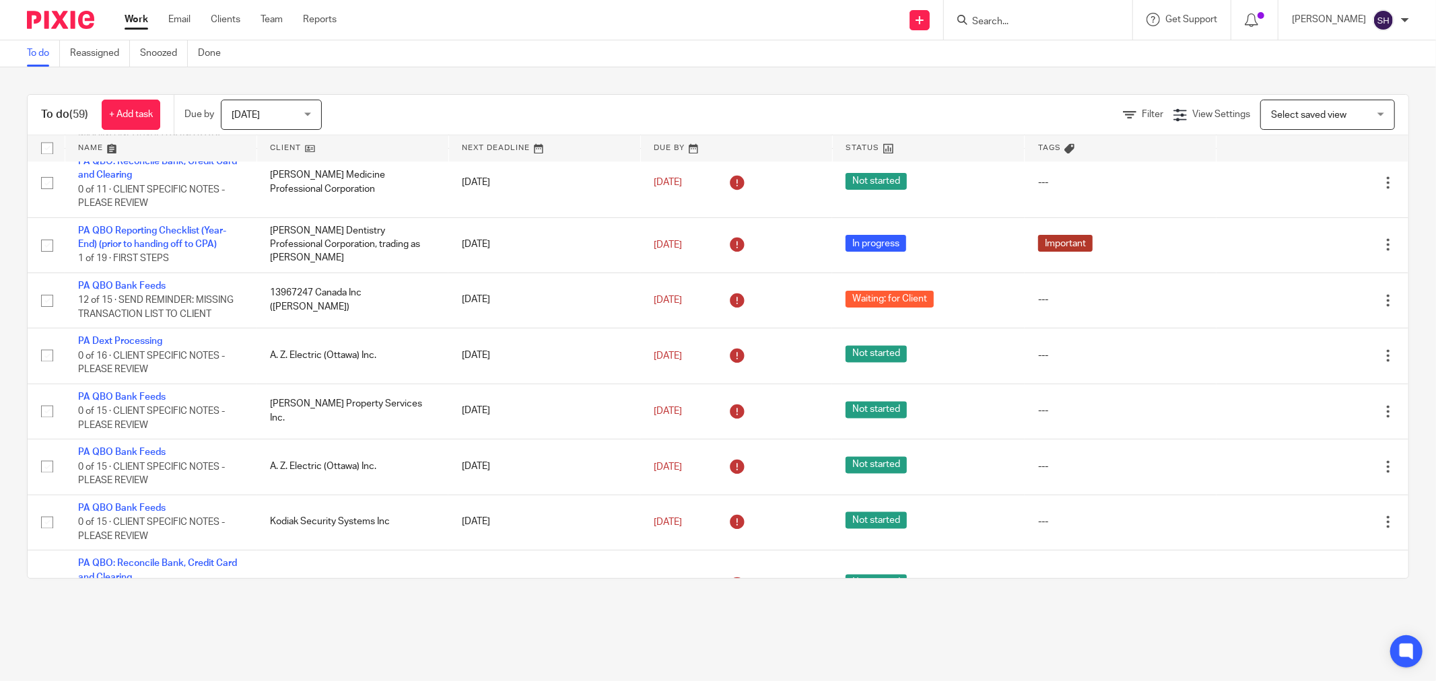
scroll to position [2319, 0]
